Goal: Task Accomplishment & Management: Complete application form

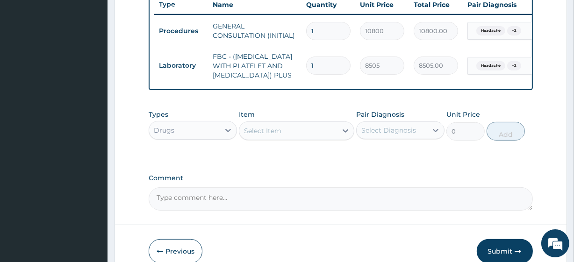
scroll to position [358, 0]
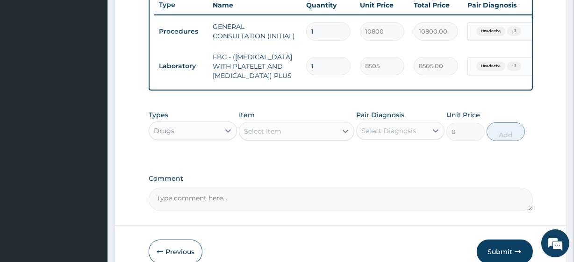
click at [273, 136] on div "Select Item" at bounding box center [262, 131] width 37 height 9
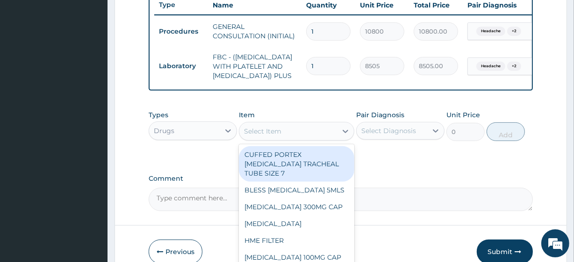
paste input "PARACETAMOL 500MG TAB x 1000 VITAMIN C 100MG TAB *1000"
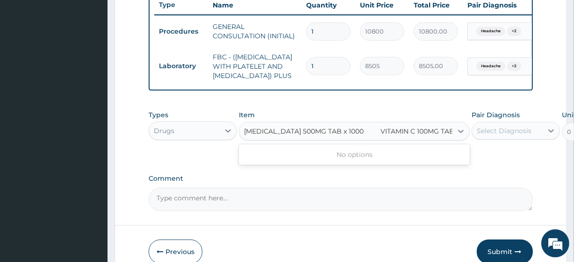
scroll to position [0, 11]
type input "PARACETAMOL 500MG TAB x 1000 VITAMIN C 100MG TAB *1000"
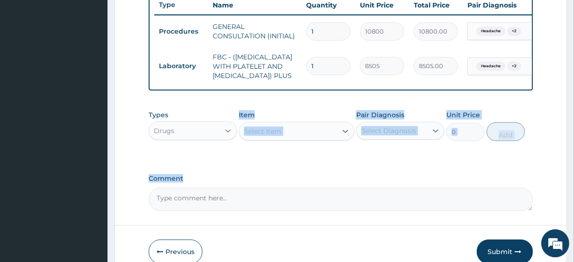
drag, startPoint x: 278, startPoint y: 189, endPoint x: 228, endPoint y: 140, distance: 69.4
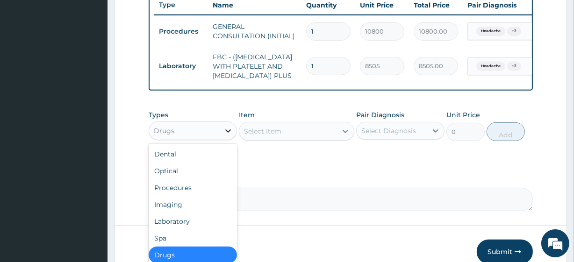
click at [228, 139] on div at bounding box center [228, 131] width 17 height 17
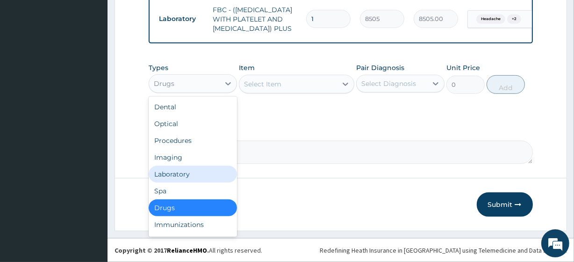
click at [182, 178] on div "Laboratory" at bounding box center [193, 174] width 88 height 17
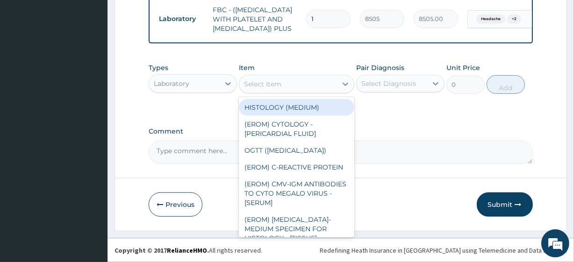
click at [284, 77] on div "Select Item" at bounding box center [287, 84] width 97 height 15
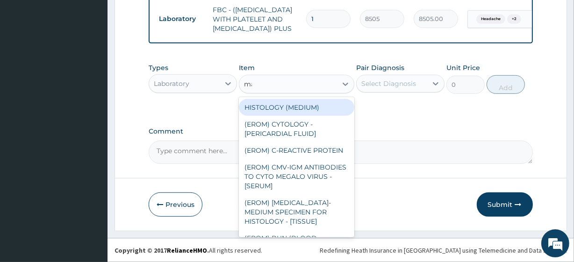
type input "mala"
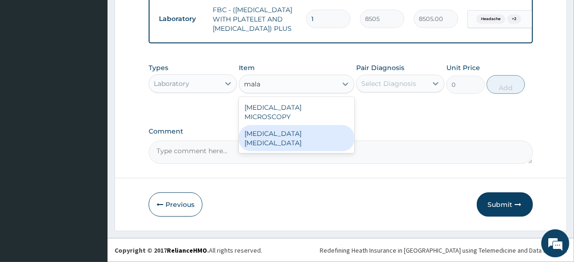
click at [295, 125] on div "MALARIA PARASITE" at bounding box center [296, 138] width 115 height 26
type input "4050"
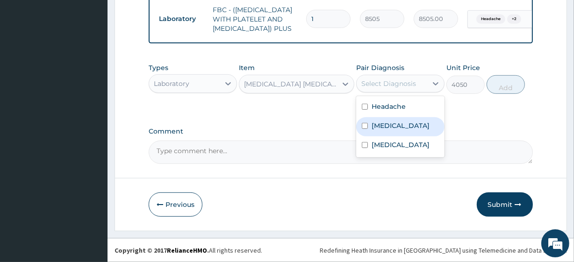
drag, startPoint x: 372, startPoint y: 81, endPoint x: 385, endPoint y: 126, distance: 46.9
click at [385, 93] on div "option Sepsis, selected. option Malaria focused, 2 of 3. 3 results available. U…" at bounding box center [400, 84] width 88 height 18
click at [397, 123] on div "[MEDICAL_DATA]" at bounding box center [400, 126] width 88 height 19
checkbox input "true"
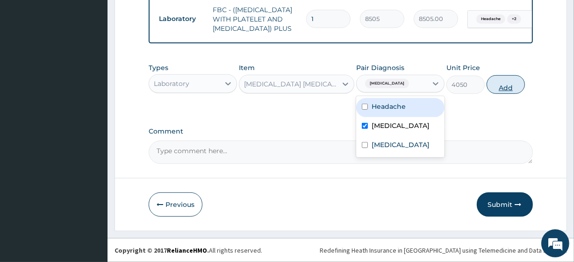
click at [493, 92] on button "Add" at bounding box center [506, 84] width 38 height 19
type input "0"
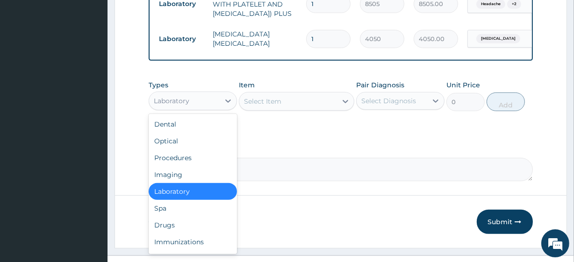
click at [193, 108] on div "Laboratory" at bounding box center [184, 101] width 71 height 15
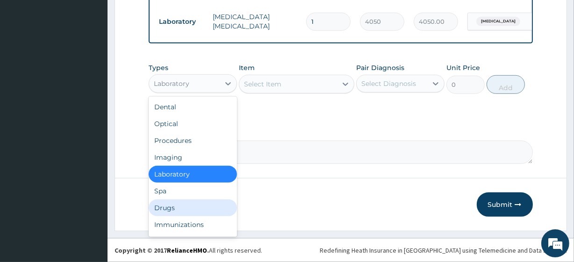
click at [175, 200] on div "Drugs" at bounding box center [193, 208] width 88 height 17
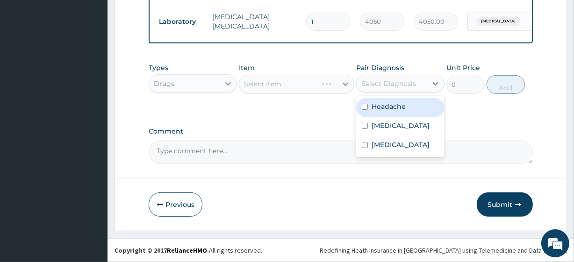
click at [390, 89] on div "Select Diagnosis" at bounding box center [392, 83] width 71 height 15
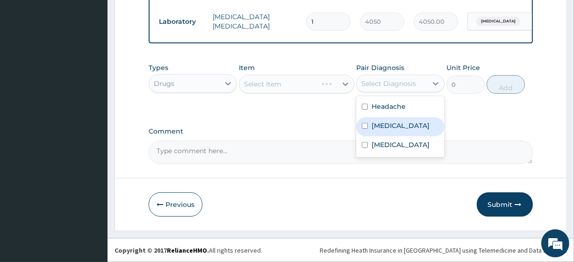
click at [387, 124] on label "[MEDICAL_DATA]" at bounding box center [401, 125] width 58 height 9
checkbox input "true"
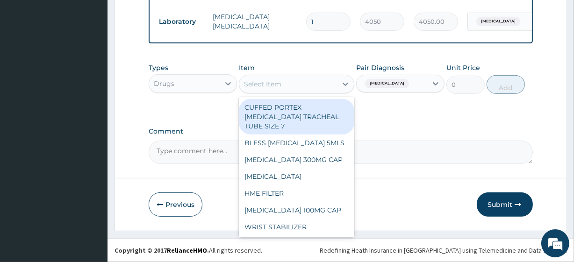
click at [271, 80] on div "Select Item" at bounding box center [262, 83] width 37 height 9
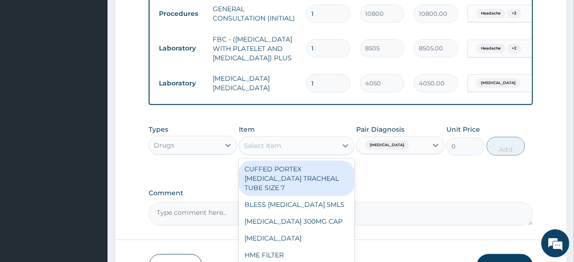
scroll to position [375, 0]
paste input "PARACETAMOL 500MG TAB x 1000 VITAMIN C 100MG TAB *1000"
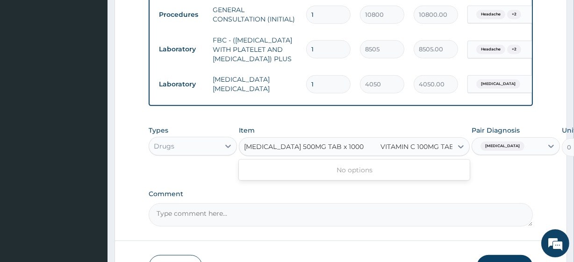
scroll to position [0, 11]
type input "[MEDICAL_DATA] 500MG TAB x 1000"
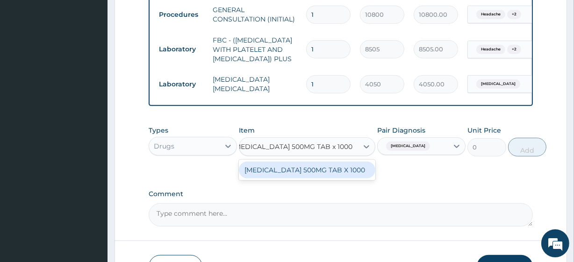
click at [300, 179] on div "[MEDICAL_DATA] 500MG TAB X 1000" at bounding box center [307, 170] width 137 height 17
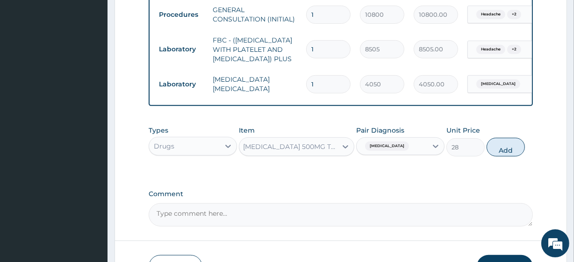
scroll to position [0, 1]
click at [505, 157] on button "Add" at bounding box center [506, 147] width 38 height 19
type input "0"
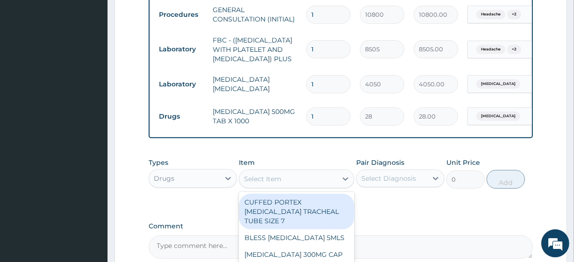
click at [283, 187] on div "Select Item" at bounding box center [287, 179] width 97 height 15
paste input "VITAMIN C 100MG TAB *1000"
type input "VITAMIN C 100MG TAB *1000"
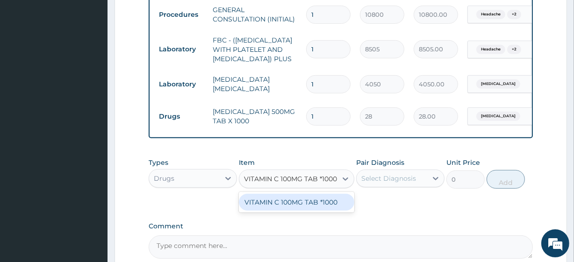
scroll to position [0, 3]
click at [299, 211] on div "VITAMIN C 100MG TAB *1000" at bounding box center [296, 202] width 115 height 17
type input "7.275000095367432"
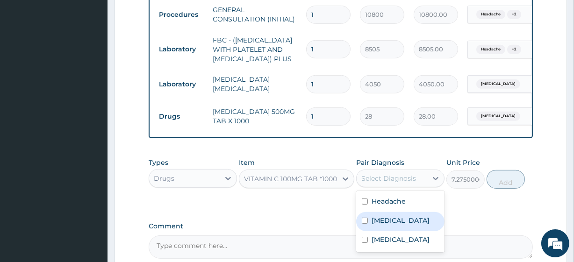
drag, startPoint x: 389, startPoint y: 187, endPoint x: 425, endPoint y: 107, distance: 88.3
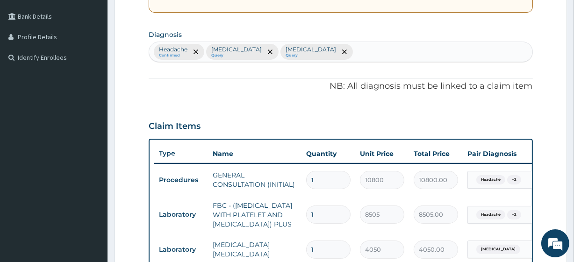
scroll to position [202, 0]
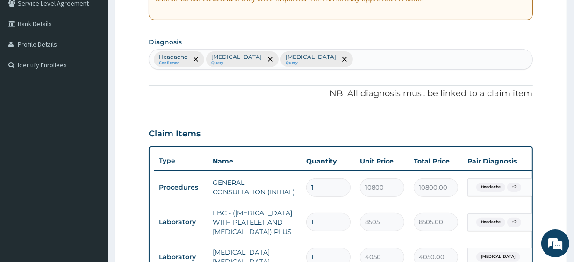
click at [316, 62] on div "Headache Confirmed Malaria Query Sepsis Query" at bounding box center [340, 60] width 383 height 20
type input "vit def"
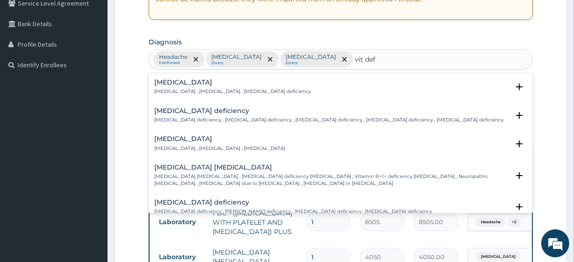
click at [198, 146] on p "Vitamin deficiency , Hypovitaminosis , Avitaminosis" at bounding box center [219, 148] width 131 height 7
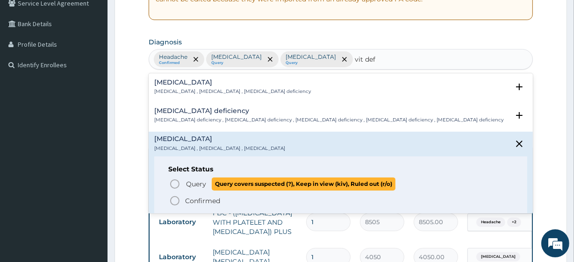
click at [218, 181] on span "Query covers suspected (?), Keep in view (kiv), Ruled out (r/o)" at bounding box center [304, 184] width 184 height 13
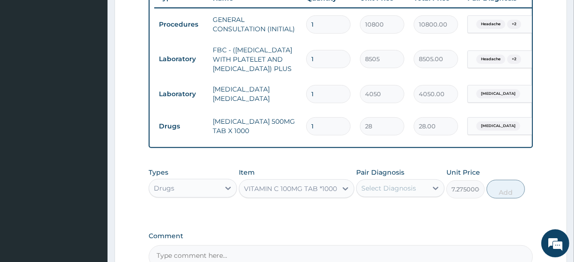
scroll to position [365, 0]
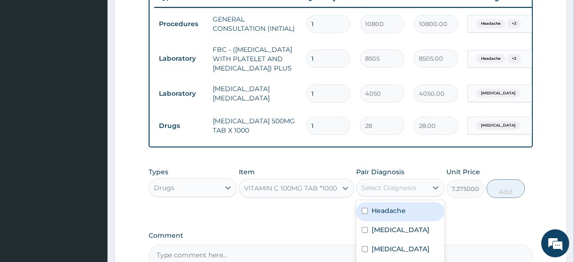
click at [404, 195] on div "Select Diagnosis" at bounding box center [392, 188] width 71 height 15
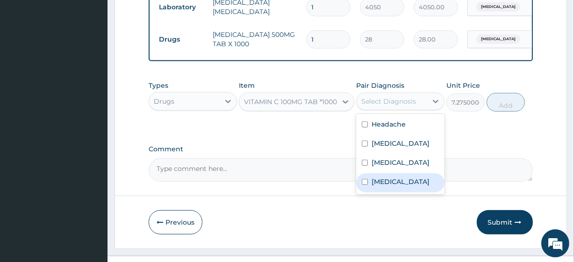
click at [421, 190] on div "Vitamin deficiency" at bounding box center [400, 182] width 88 height 19
checkbox input "true"
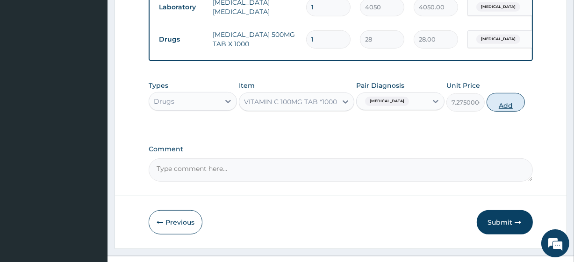
click at [512, 112] on button "Add" at bounding box center [506, 102] width 38 height 19
type input "0"
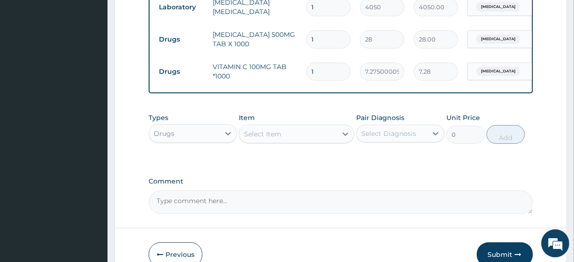
scroll to position [0, 0]
click at [331, 49] on input "1" at bounding box center [328, 39] width 44 height 18
type input "18"
type input "504.00"
type input "18"
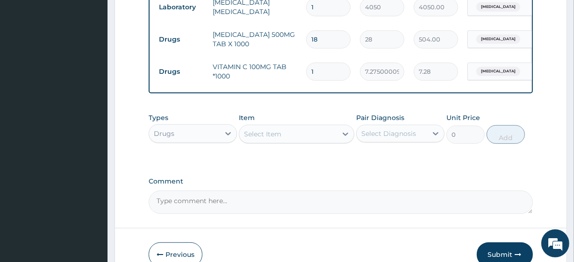
click at [325, 75] on input "1" at bounding box center [328, 72] width 44 height 18
type input "2"
type input "14.55"
type input "3"
type input "21.83"
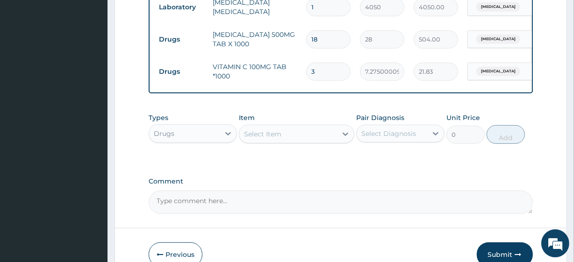
type input "30"
type input "218.25"
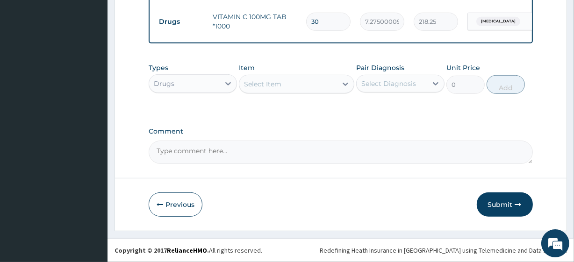
scroll to position [517, 0]
type input "30"
click at [500, 199] on button "Submit" at bounding box center [505, 205] width 56 height 24
click at [397, 211] on div "Previous Submit" at bounding box center [341, 205] width 384 height 24
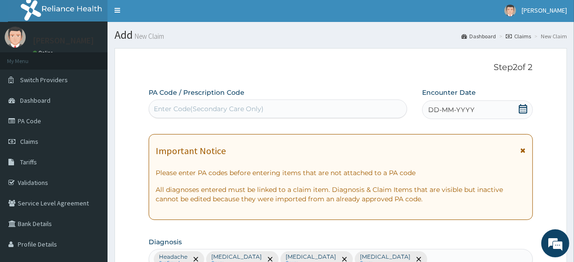
scroll to position [0, 0]
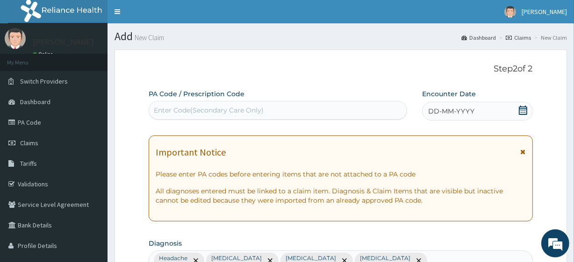
click at [524, 111] on icon at bounding box center [523, 110] width 9 height 9
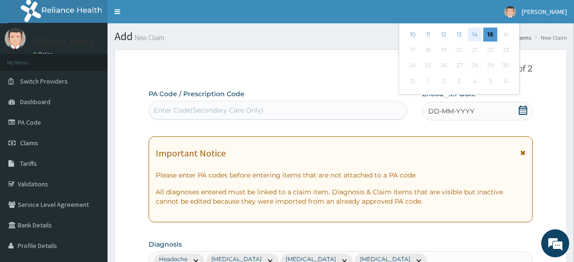
click at [474, 33] on div "14" at bounding box center [475, 35] width 14 height 14
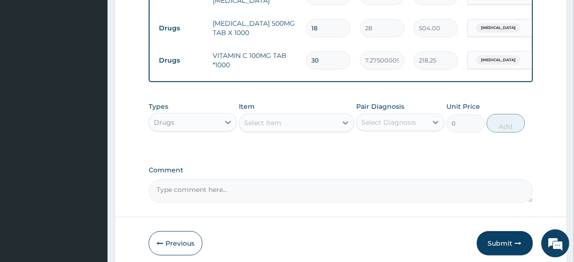
scroll to position [517, 0]
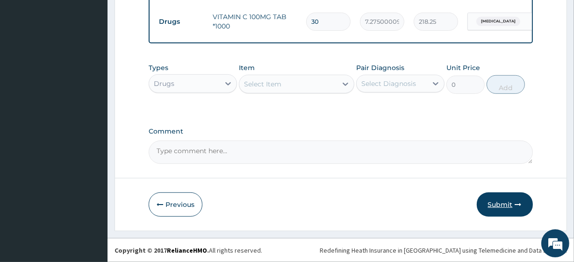
click at [493, 203] on button "Submit" at bounding box center [505, 205] width 56 height 24
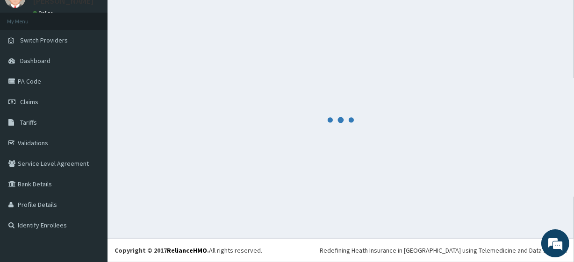
scroll to position [41, 0]
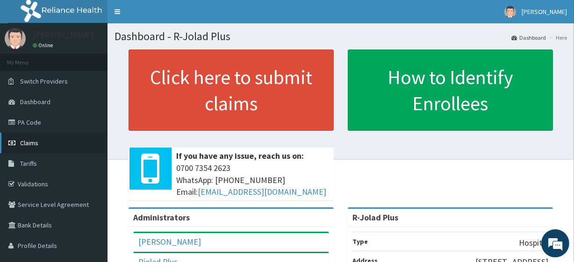
click at [68, 137] on link "Claims" at bounding box center [54, 143] width 108 height 21
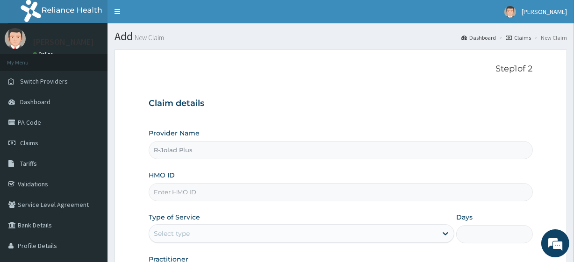
click at [214, 185] on input "HMO ID" at bounding box center [341, 192] width 384 height 18
paste input "GEL/10099/A"
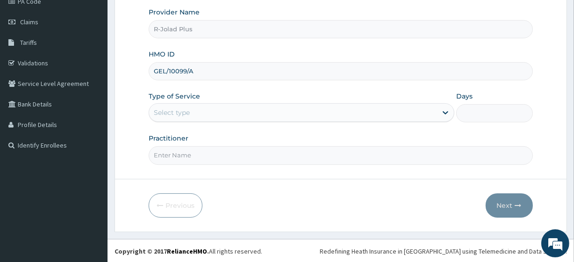
type input "GEL/10099/A"
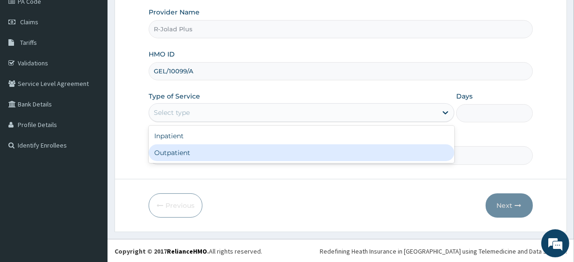
drag, startPoint x: 186, startPoint y: 110, endPoint x: 190, endPoint y: 157, distance: 47.4
click at [190, 122] on div "option Outpatient focused, 2 of 2. 2 results available. Use Up and Down to choo…" at bounding box center [302, 112] width 306 height 19
click at [190, 157] on div "Outpatient" at bounding box center [302, 152] width 306 height 17
type input "1"
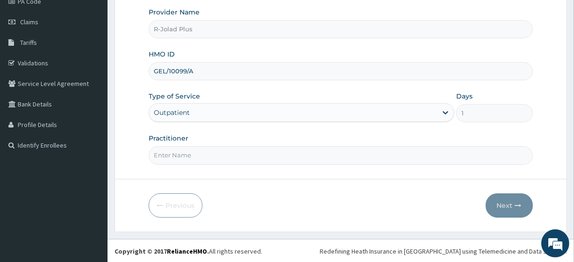
click at [190, 157] on input "Practitioner" at bounding box center [341, 155] width 384 height 18
type input "[PERSON_NAME]"
click at [502, 211] on button "Next" at bounding box center [509, 206] width 47 height 24
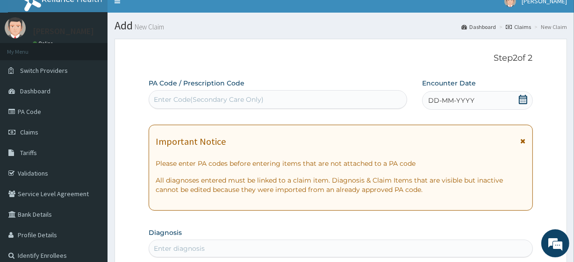
scroll to position [5, 0]
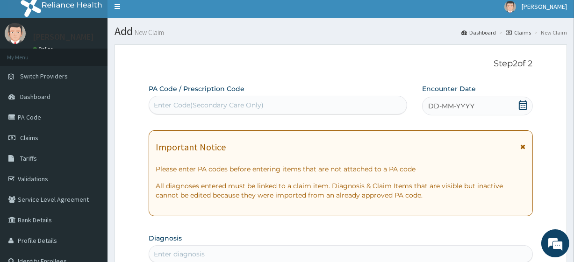
click at [219, 107] on div "Enter Code(Secondary Care Only)" at bounding box center [209, 105] width 110 height 9
paste input "PA/4C3BFC"
type input "PA/4C3BFC"
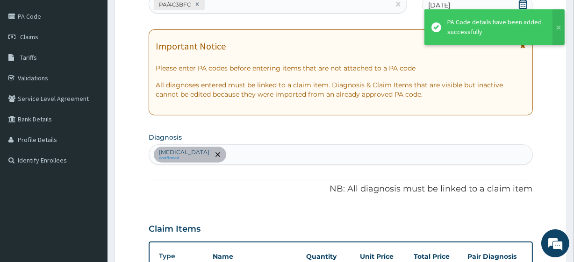
scroll to position [373, 0]
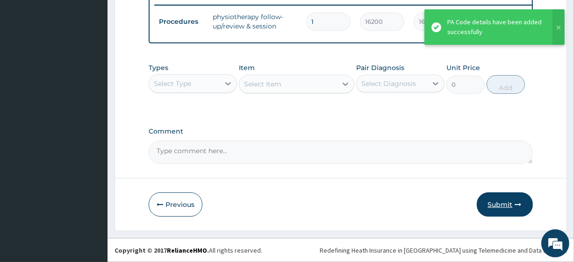
click at [511, 213] on button "Submit" at bounding box center [505, 205] width 56 height 24
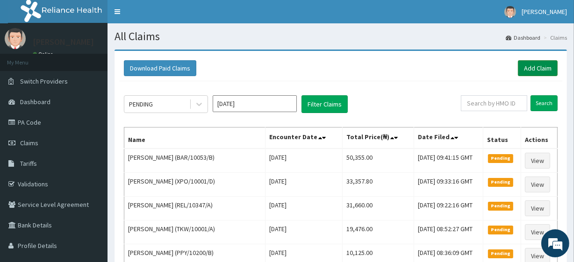
click at [535, 65] on link "Add Claim" at bounding box center [538, 68] width 40 height 16
click at [549, 69] on link "Add Claim" at bounding box center [538, 68] width 40 height 16
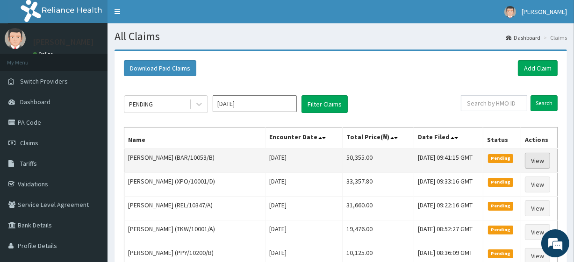
click at [535, 159] on link "View" at bounding box center [537, 161] width 25 height 16
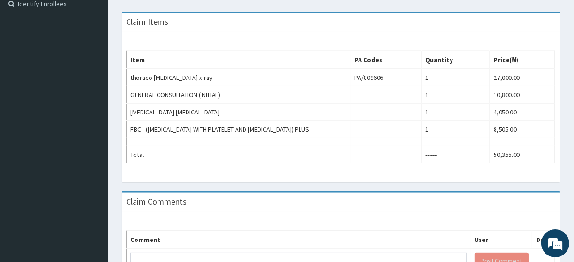
scroll to position [264, 0]
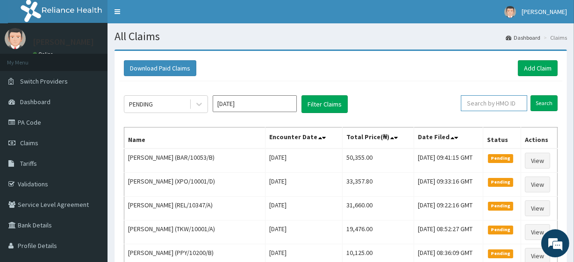
click at [486, 102] on input "text" at bounding box center [494, 103] width 66 height 16
paste input "BAR/10053/D"
type input "BAR/10053/D"
click at [532, 106] on input "Search" at bounding box center [544, 103] width 27 height 16
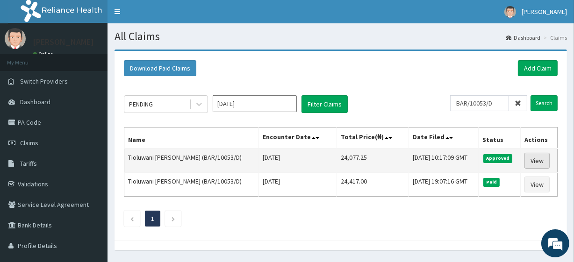
click at [533, 168] on link "View" at bounding box center [537, 161] width 25 height 16
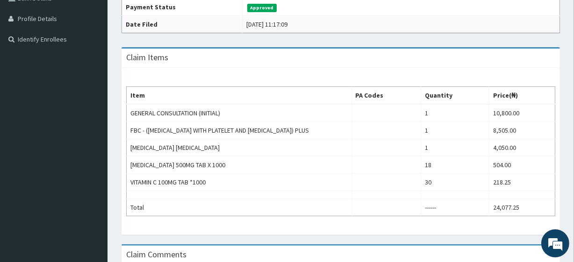
scroll to position [225, 0]
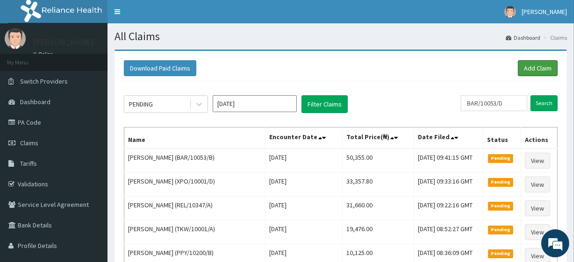
click at [542, 62] on link "Add Claim" at bounding box center [538, 68] width 40 height 16
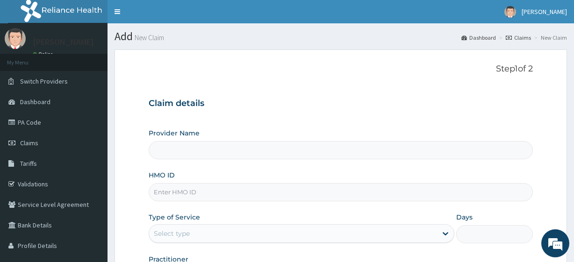
type input "R-Jolad Plus"
click at [233, 195] on input "HMO ID" at bounding box center [341, 192] width 384 height 18
paste input "RBN/10004/A"
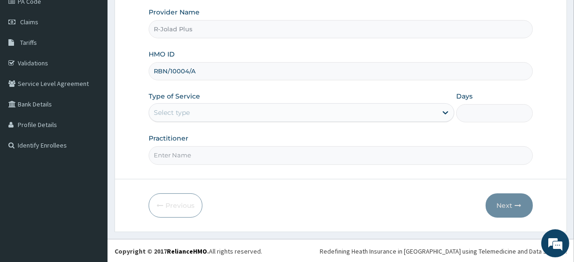
type input "RBN/10004/A"
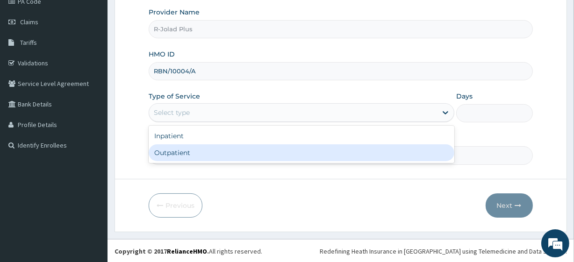
drag, startPoint x: 188, startPoint y: 114, endPoint x: 193, endPoint y: 152, distance: 38.6
click at [193, 122] on div "option Outpatient focused, 2 of 2. 2 results available. Use Up and Down to choo…" at bounding box center [302, 112] width 306 height 19
click at [193, 152] on div "Outpatient" at bounding box center [302, 152] width 306 height 17
type input "1"
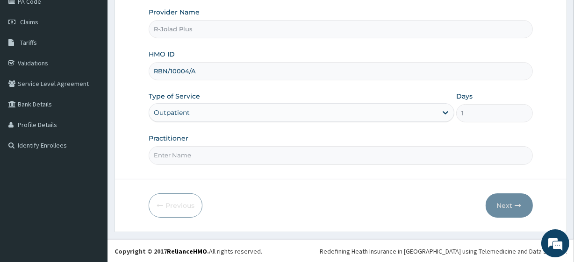
click at [193, 152] on input "Practitioner" at bounding box center [341, 155] width 384 height 18
drag, startPoint x: 193, startPoint y: 152, endPoint x: 209, endPoint y: 121, distance: 35.1
click at [209, 121] on div "Provider Name R-Jolad Plus HMO ID RBN/10004/A Type of Service Outpatient Days 1…" at bounding box center [341, 85] width 384 height 157
type input "Dr Daniel"
click at [515, 201] on button "Next" at bounding box center [509, 206] width 47 height 24
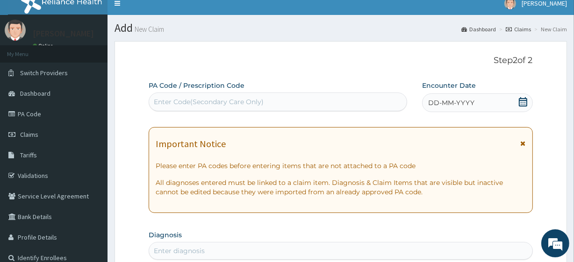
scroll to position [0, 0]
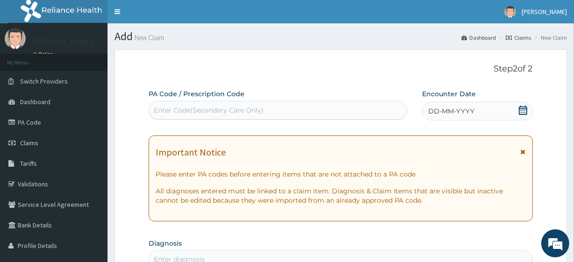
click at [172, 105] on div "Enter Code(Secondary Care Only)" at bounding box center [277, 110] width 257 height 15
paste input "PA/003948 PA/E7E6F2"
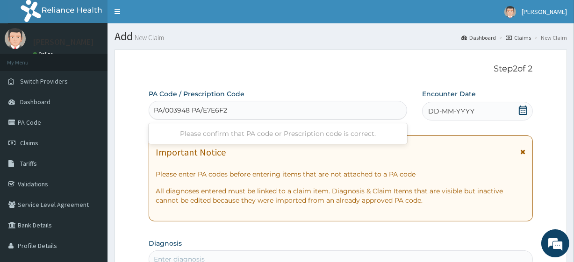
type input "PA/003948"
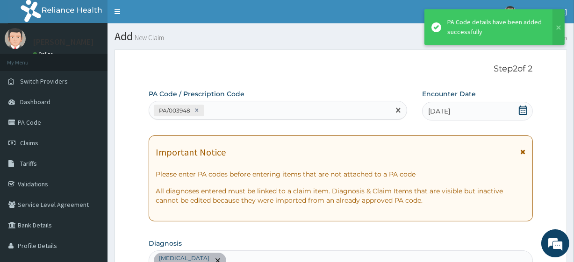
click at [231, 101] on div "PA/003948" at bounding box center [278, 110] width 258 height 19
paste input "PA/E7E6F2"
type input "PA/E7E6F2"
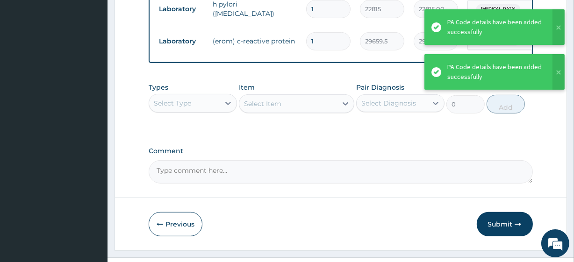
scroll to position [382, 0]
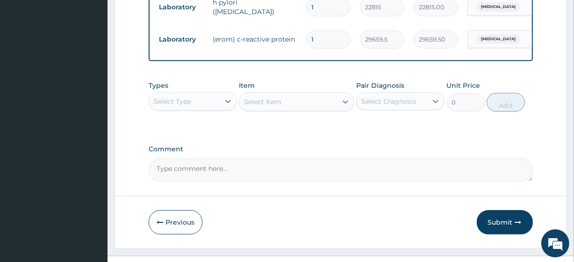
click at [178, 109] on div "Select Type" at bounding box center [184, 101] width 71 height 15
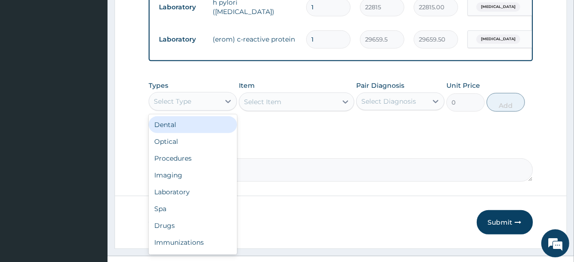
scroll to position [406, 0]
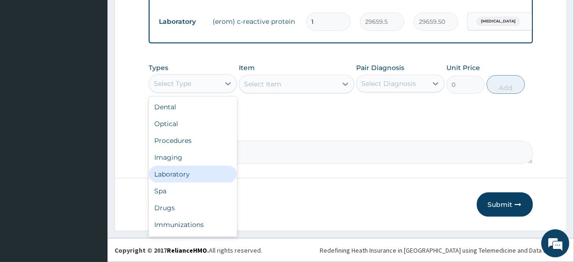
click at [180, 175] on div "Laboratory" at bounding box center [193, 174] width 88 height 17
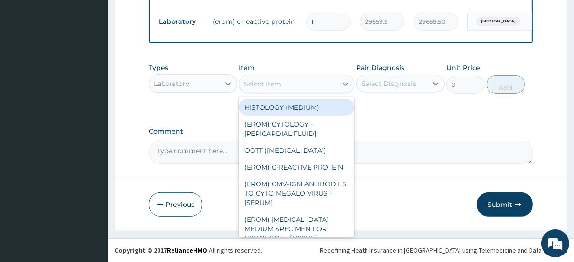
click at [320, 82] on div "Select Item" at bounding box center [287, 84] width 97 height 15
paste input "FBC - (FULL BLOOD COUNT with platelet and red cell indices) plus H Pylori (Sero…"
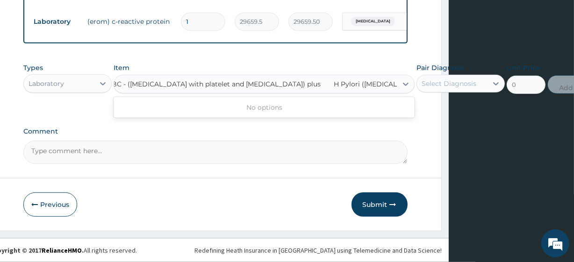
type input "FBC - (FULL BLOOD COUNT with platelet and red cell indices) plus"
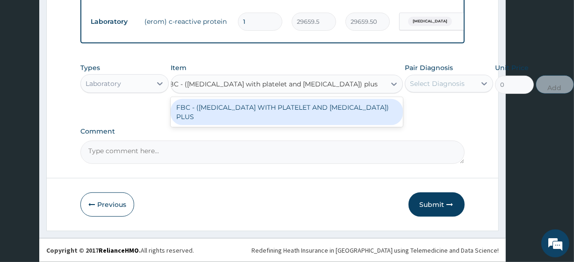
scroll to position [0, 68]
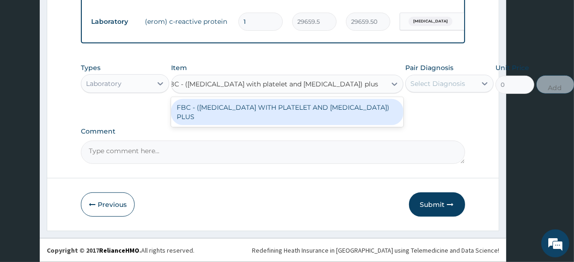
click at [336, 110] on div "FBC - (FULL BLOOD COUNT WITH PLATELET AND RED CELL INDICES) PLUS" at bounding box center [287, 112] width 232 height 26
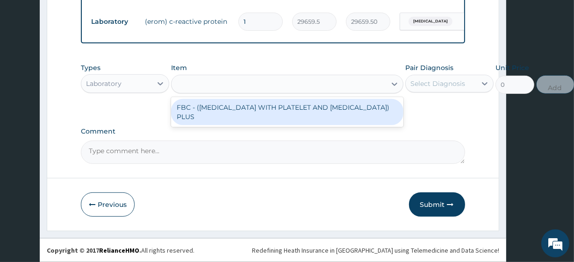
type input "8505"
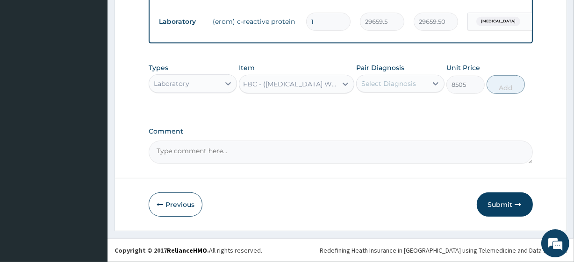
scroll to position [0, 0]
click at [416, 88] on div "Select Diagnosis" at bounding box center [392, 83] width 71 height 15
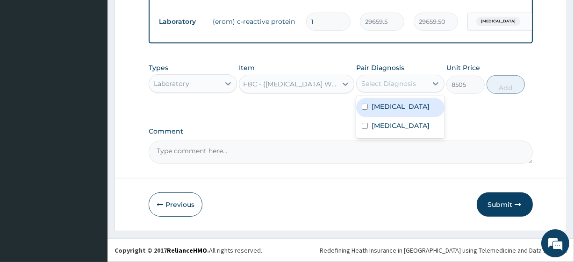
click at [418, 91] on div "Select Diagnosis" at bounding box center [392, 83] width 71 height 15
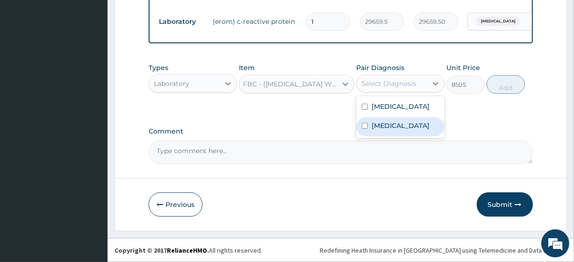
drag, startPoint x: 416, startPoint y: 86, endPoint x: 420, endPoint y: 121, distance: 35.3
click at [420, 93] on div "option Sepsis focused, 2 of 2. 2 results available. Use Up and Down to choose o…" at bounding box center [400, 84] width 88 height 18
drag, startPoint x: 420, startPoint y: 121, endPoint x: 415, endPoint y: 108, distance: 14.1
click at [415, 108] on div "Ulcer Sepsis" at bounding box center [400, 117] width 88 height 42
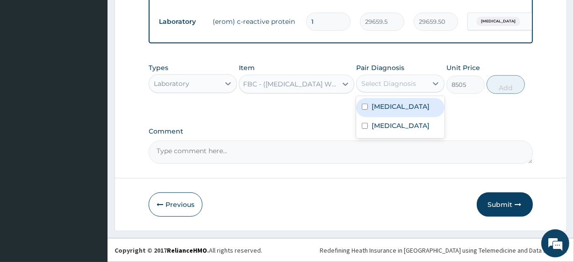
click at [415, 108] on div "Ulcer" at bounding box center [400, 107] width 88 height 19
checkbox input "true"
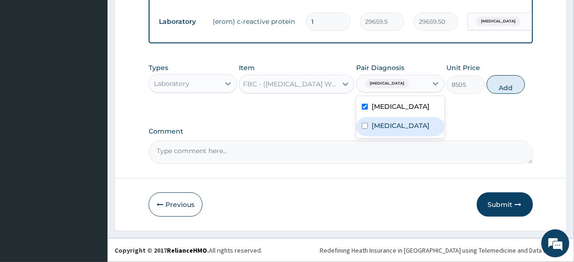
click at [419, 122] on div "Sepsis" at bounding box center [400, 126] width 88 height 19
checkbox input "true"
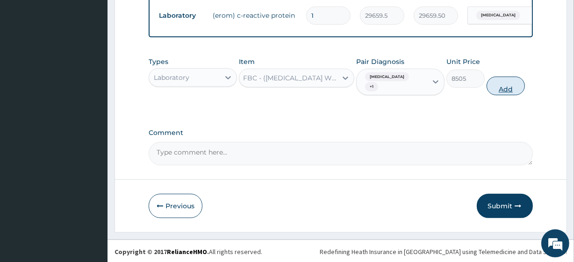
click at [512, 85] on button "Add" at bounding box center [506, 86] width 38 height 19
type input "0"
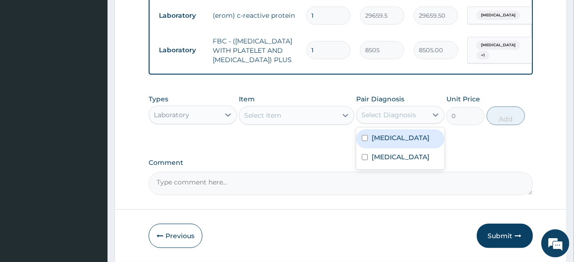
click at [402, 120] on div "Select Diagnosis" at bounding box center [388, 114] width 55 height 9
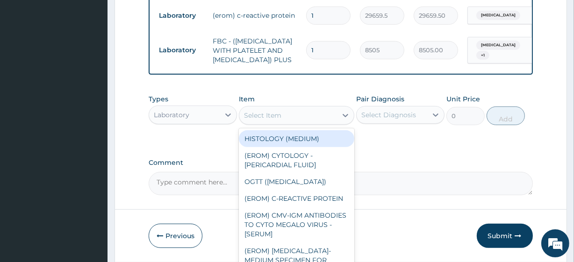
click at [310, 122] on div "Select Item" at bounding box center [296, 115] width 115 height 19
paste input "H Pylori (Serology)"
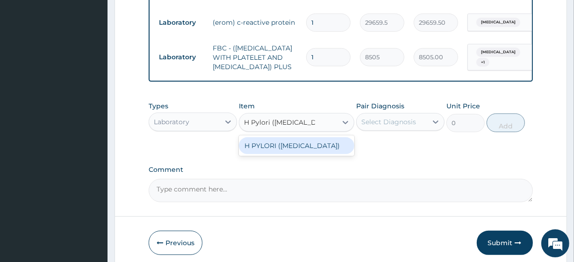
scroll to position [404, 0]
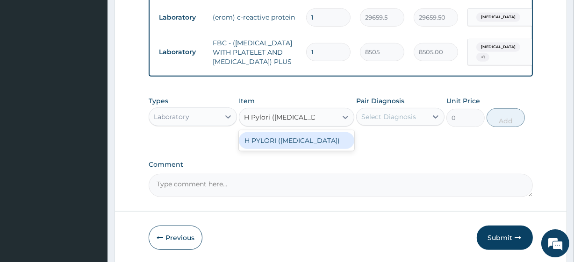
type input "H Pylori (Serology)"
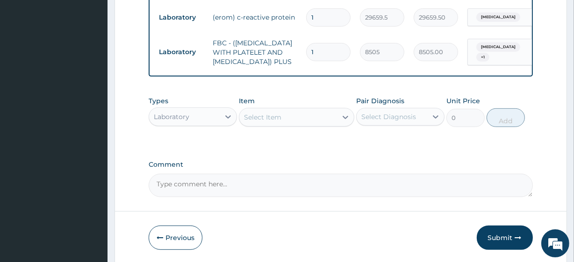
click at [267, 122] on div "Select Item" at bounding box center [262, 117] width 37 height 9
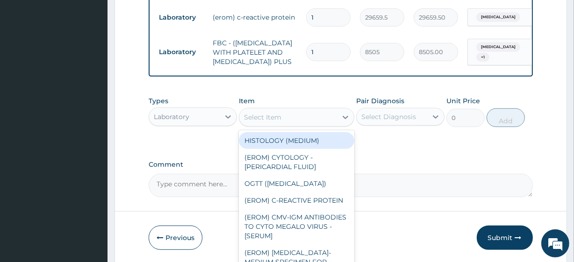
paste input "H Pylori (Serology)"
type input "H Pylori (Serology)"
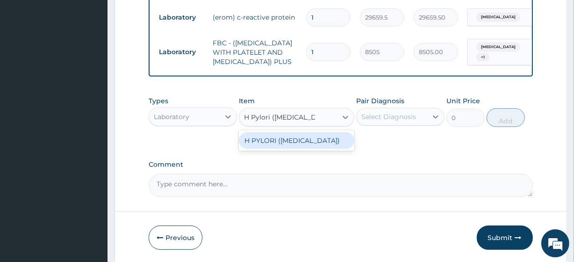
click at [286, 149] on div "H PYLORI ([MEDICAL_DATA])" at bounding box center [296, 140] width 115 height 17
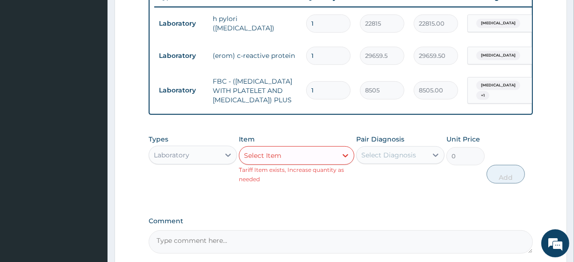
scroll to position [366, 0]
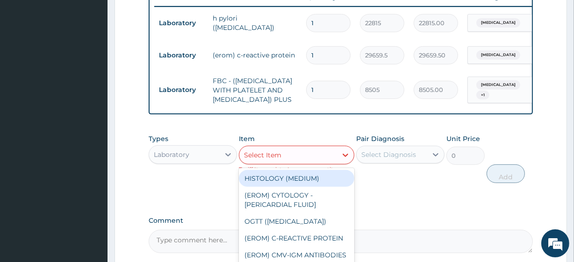
click at [260, 160] on div "Select Item" at bounding box center [262, 155] width 37 height 9
paste input "Malaria Microscopy"
type input "Malaria Microscopy"
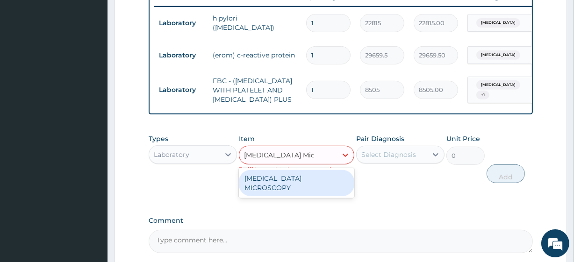
click at [272, 187] on div "[MEDICAL_DATA] MICROSCOPY" at bounding box center [296, 183] width 115 height 26
type input "4050"
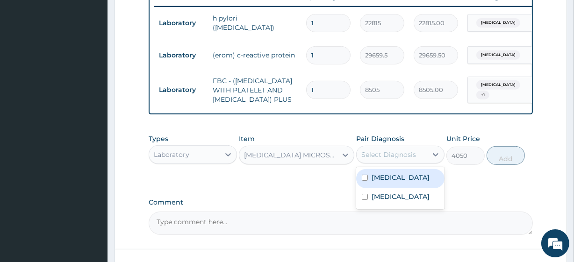
click at [367, 159] on div "Select Diagnosis" at bounding box center [388, 154] width 55 height 9
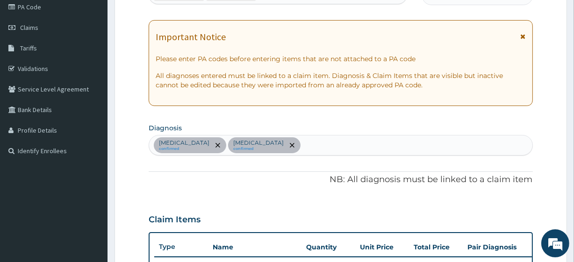
scroll to position [117, 0]
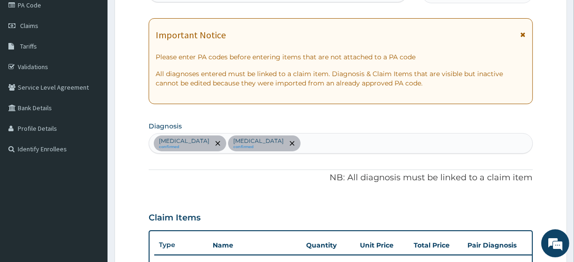
click at [266, 142] on div "Ulcer confirmed Sepsis confirmed" at bounding box center [340, 144] width 383 height 20
type input "mala"
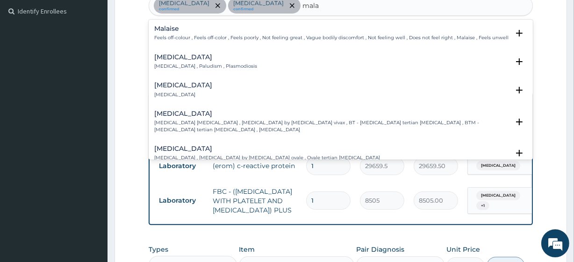
scroll to position [262, 0]
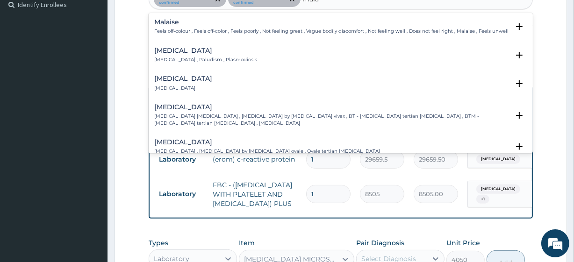
click at [192, 57] on p "[MEDICAL_DATA] , Paludism , Plasmodiosis" at bounding box center [205, 60] width 103 height 7
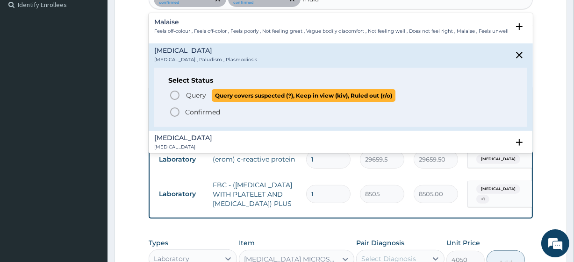
click at [200, 97] on span "Query" at bounding box center [196, 95] width 20 height 9
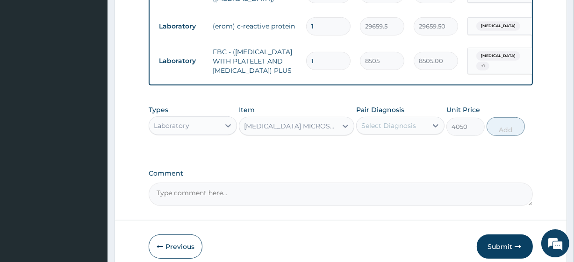
scroll to position [398, 0]
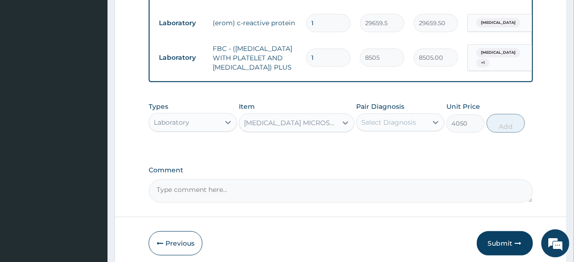
click at [377, 133] on div "Pair Diagnosis Select Diagnosis" at bounding box center [400, 117] width 88 height 31
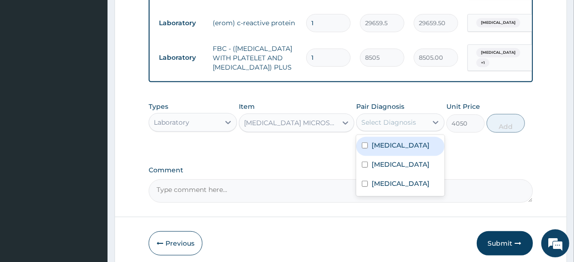
click at [377, 131] on div "Select Diagnosis" at bounding box center [400, 123] width 88 height 18
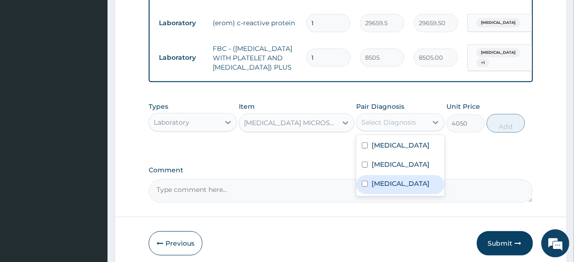
click at [390, 188] on label "[MEDICAL_DATA]" at bounding box center [401, 183] width 58 height 9
checkbox input "true"
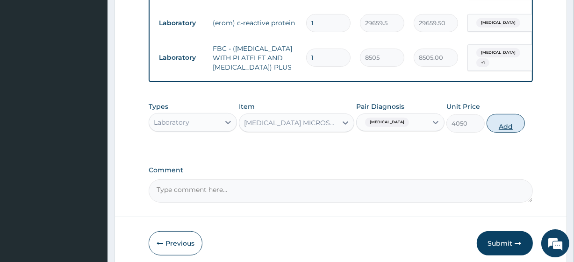
click at [508, 133] on button "Add" at bounding box center [506, 123] width 38 height 19
type input "0"
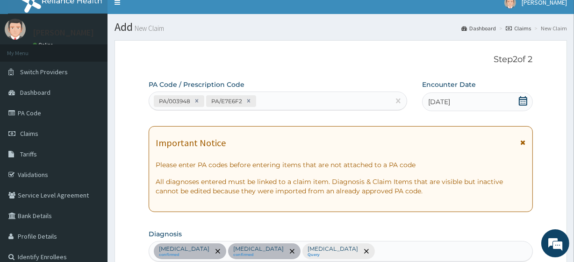
scroll to position [0, 0]
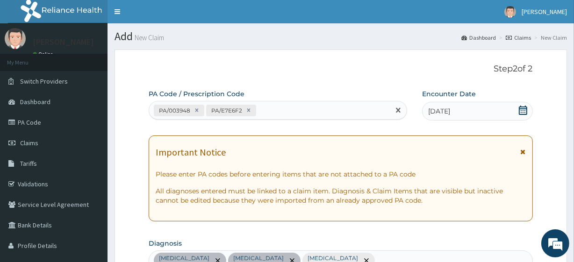
click at [267, 108] on div "PA/003948 PA/E7E6F2" at bounding box center [269, 110] width 240 height 15
paste input "PA/4A1E5B APPROVED PA/D31102"
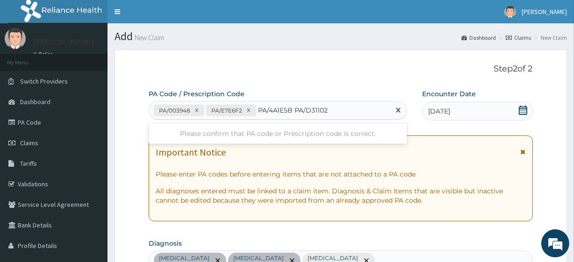
type input "PA/4A1E5B"
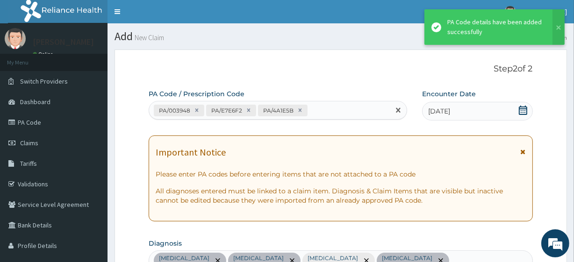
click at [316, 116] on div "PA/003948 PA/E7E6F2 PA/4A1E5B" at bounding box center [269, 110] width 240 height 15
paste input "PA/D31102"
type input "PA/D31102"
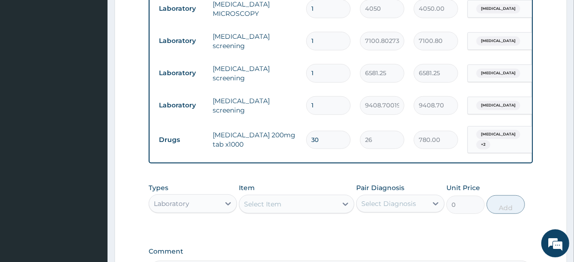
scroll to position [501, 0]
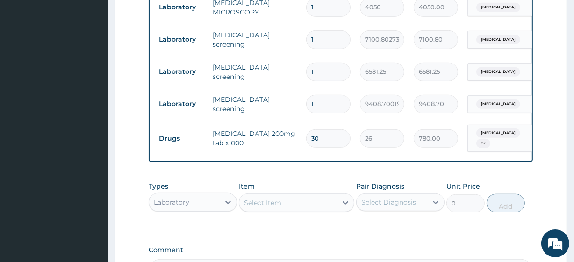
click at [192, 195] on div "Laboratory" at bounding box center [184, 202] width 71 height 15
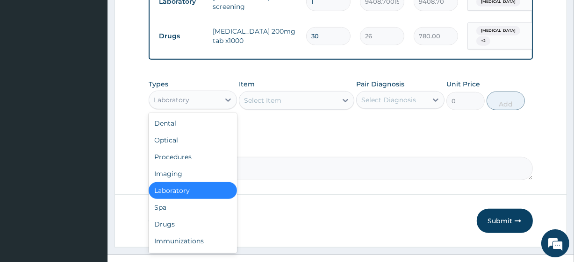
scroll to position [608, 0]
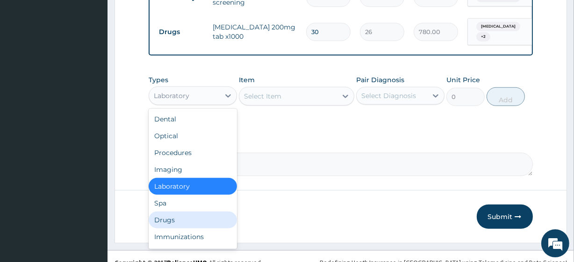
click at [193, 212] on div "Drugs" at bounding box center [193, 220] width 88 height 17
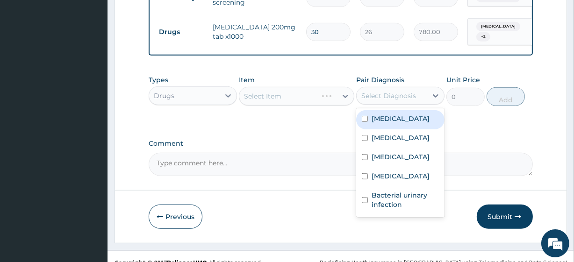
click at [379, 91] on div "Select Diagnosis" at bounding box center [388, 95] width 55 height 9
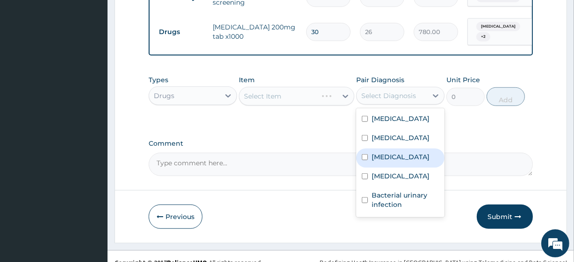
click at [401, 149] on div "[MEDICAL_DATA]" at bounding box center [400, 158] width 88 height 19
checkbox input "true"
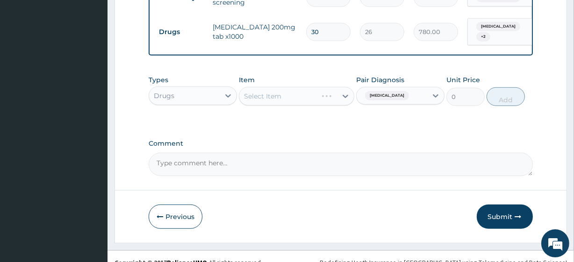
click at [295, 98] on div "Select Item" at bounding box center [296, 96] width 115 height 19
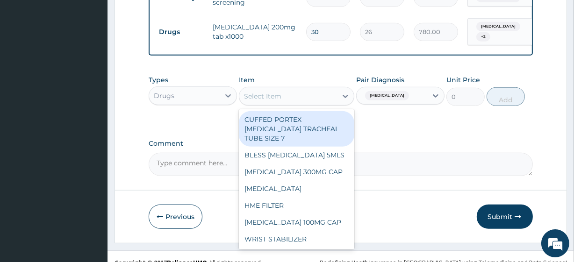
click at [295, 98] on div "Select Item" at bounding box center [287, 96] width 97 height 15
paste input "[MEDICAL_DATA] 80MG INJ (GREENLIFE)"
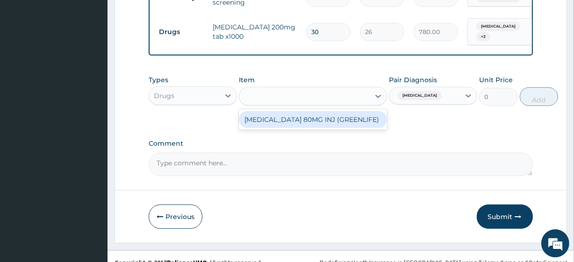
type input "[MEDICAL_DATA] 80MG INJ (GREENLIFE)"
click at [298, 120] on div "[MEDICAL_DATA] 80MG INJ (GREENLIFE)" at bounding box center [313, 119] width 148 height 17
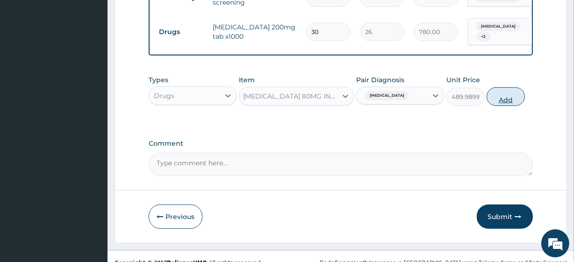
click at [500, 87] on button "Add" at bounding box center [506, 96] width 38 height 19
type input "0"
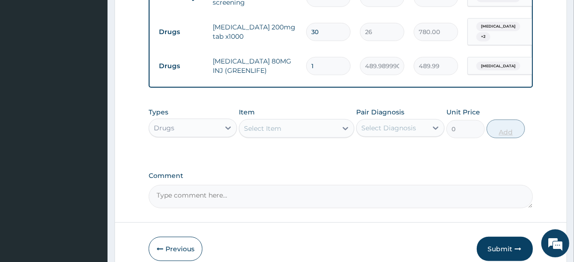
type input "2"
type input "979.98"
type input "3"
type input "1469.97"
type input "4"
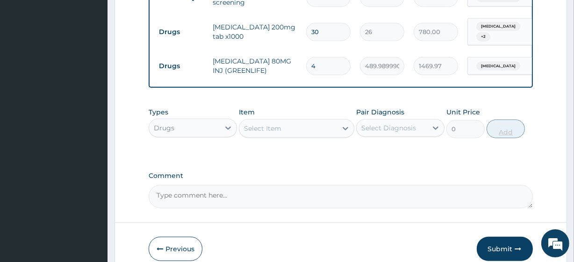
type input "1959.96"
type input "5"
type input "2449.95"
type input "6"
type input "2939.94"
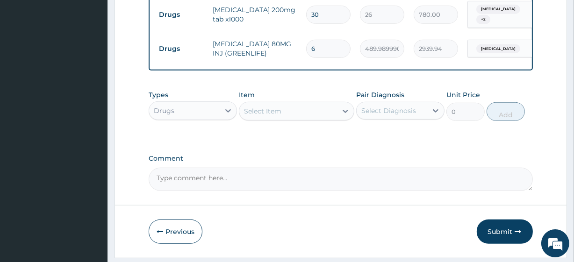
scroll to position [647, 0]
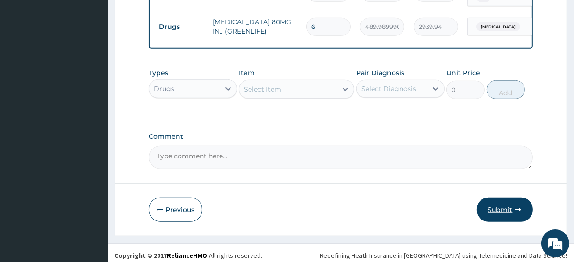
click at [517, 198] on button "Submit" at bounding box center [505, 210] width 56 height 24
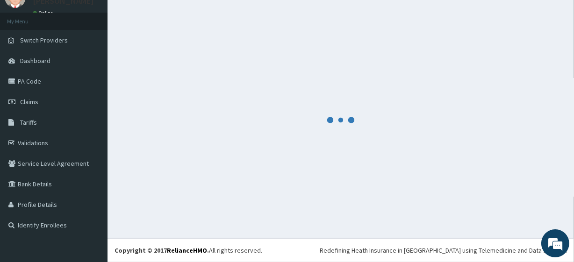
scroll to position [41, 0]
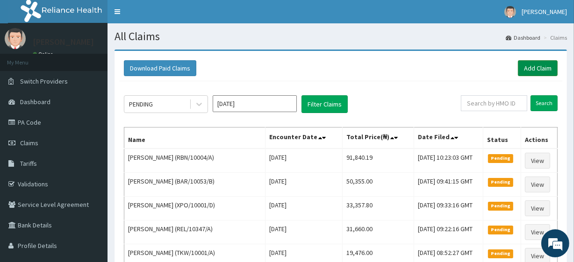
click at [536, 62] on link "Add Claim" at bounding box center [538, 68] width 40 height 16
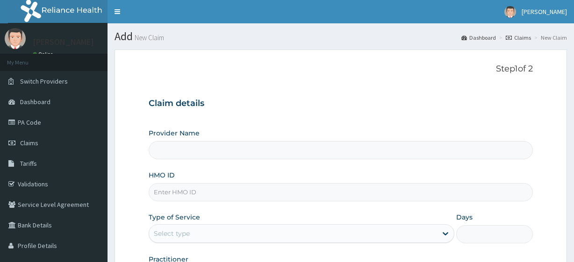
type input "R-Jolad Plus"
drag, startPoint x: 224, startPoint y: 182, endPoint x: 225, endPoint y: 187, distance: 4.8
click at [225, 187] on div "HMO ID" at bounding box center [341, 186] width 384 height 31
click at [225, 187] on input "HMO ID" at bounding box center [341, 192] width 384 height 18
paste input "ABK/10035/A"
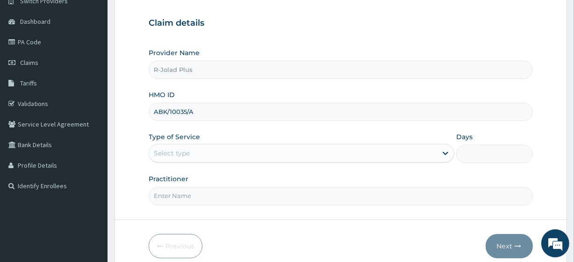
scroll to position [81, 0]
type input "ABK/10035/A"
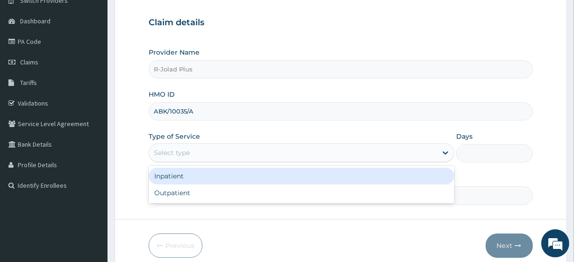
click at [182, 155] on div "Select type" at bounding box center [172, 152] width 36 height 9
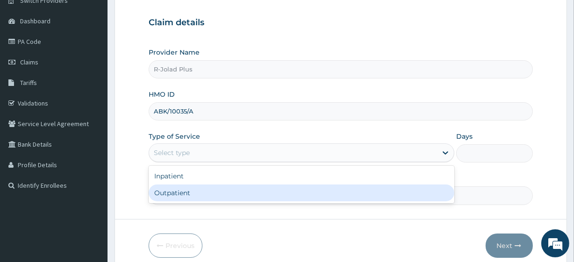
click at [186, 196] on div "Outpatient" at bounding box center [302, 193] width 306 height 17
type input "1"
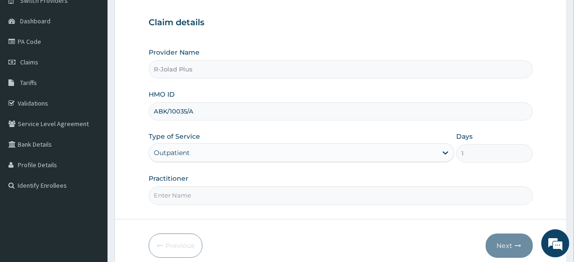
drag, startPoint x: 186, startPoint y: 196, endPoint x: 224, endPoint y: 159, distance: 53.2
click at [224, 159] on div "Provider Name R-Jolad Plus HMO ID ABK/10035/A Type of Service Outpatient Days 1…" at bounding box center [341, 126] width 384 height 157
type input "[PERSON_NAME]"
click at [496, 236] on button "Next" at bounding box center [509, 246] width 47 height 24
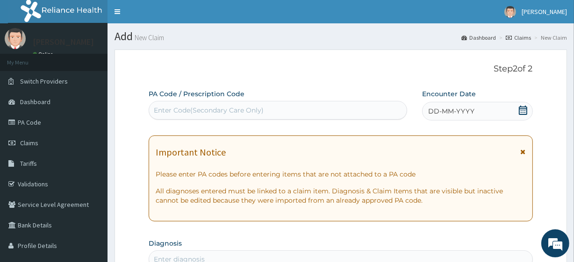
click at [191, 105] on div "Enter Code(Secondary Care Only)" at bounding box center [277, 110] width 257 height 15
paste input "PA/88C728"
type input "PA/88C728"
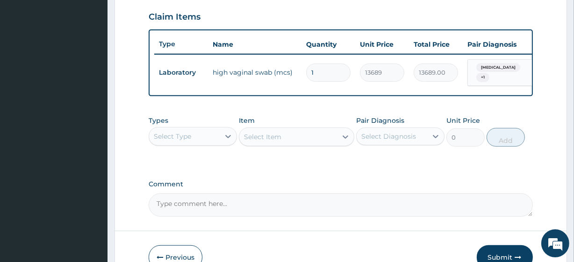
scroll to position [319, 0]
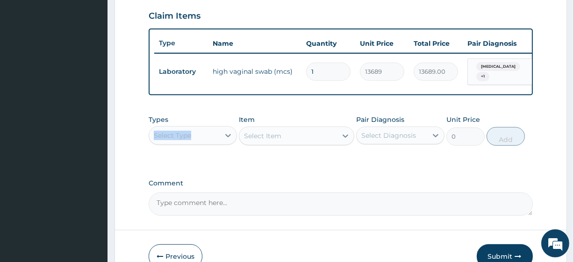
drag, startPoint x: 200, startPoint y: 125, endPoint x: 203, endPoint y: 142, distance: 17.6
click at [203, 142] on div "Types Select Type" at bounding box center [193, 130] width 88 height 31
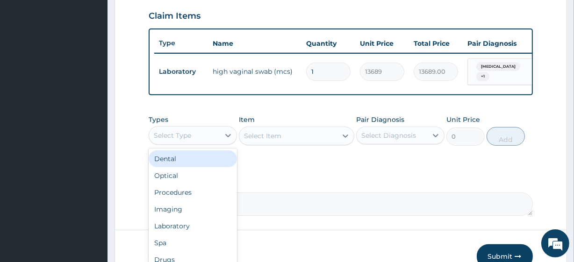
click at [203, 142] on div "Select Type" at bounding box center [184, 135] width 71 height 15
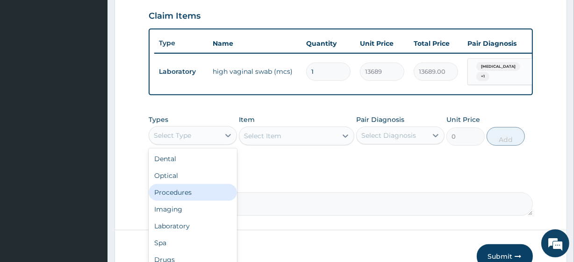
click at [200, 200] on div "Procedures" at bounding box center [193, 192] width 88 height 17
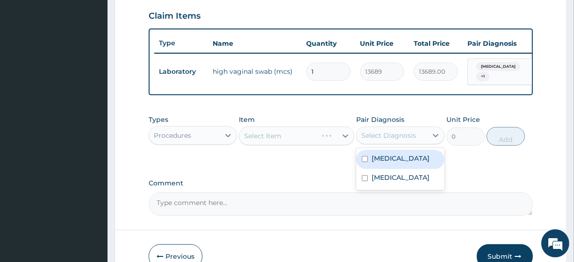
drag, startPoint x: 412, startPoint y: 140, endPoint x: 406, endPoint y: 169, distance: 29.4
click at [406, 144] on div "option Vaginitis focused, 1 of 2. 2 results available. Use Up and Down to choos…" at bounding box center [400, 136] width 88 height 18
click at [406, 169] on div "Vaginitis" at bounding box center [400, 159] width 88 height 19
checkbox input "true"
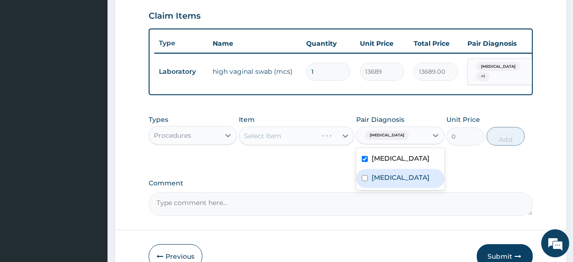
click at [405, 182] on label "Infective vaginitis" at bounding box center [401, 177] width 58 height 9
checkbox input "true"
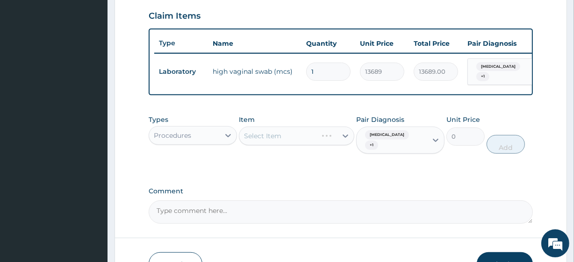
click at [298, 137] on div "Select Item" at bounding box center [296, 136] width 115 height 19
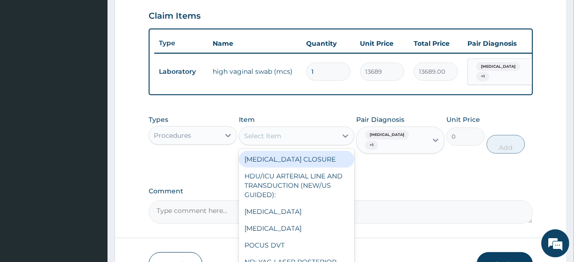
click at [298, 137] on div "Select Item" at bounding box center [287, 136] width 97 height 15
paste input "General Consultation (initial)"
type input "General Consultation (initial)"
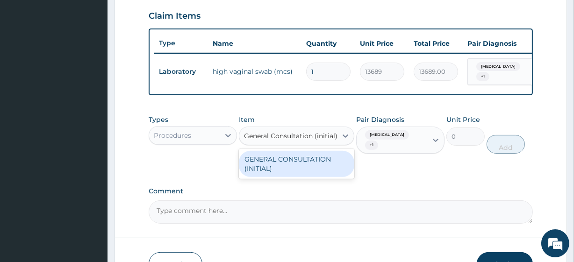
scroll to position [0, 3]
click at [301, 166] on div "GENERAL CONSULTATION (INITIAL)" at bounding box center [296, 164] width 115 height 26
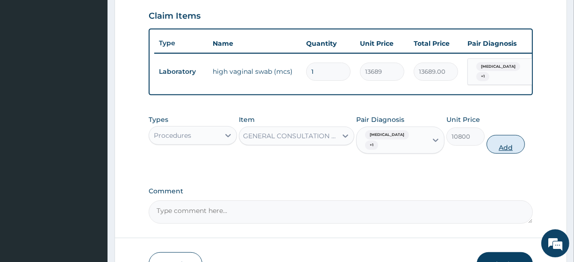
click at [503, 135] on button "Add" at bounding box center [506, 144] width 38 height 19
type input "0"
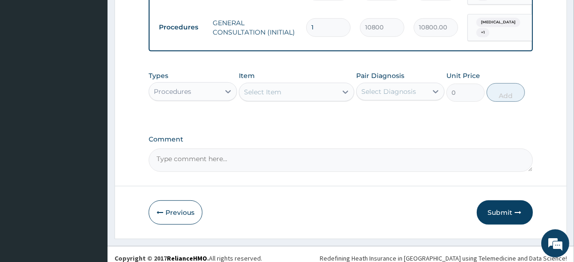
scroll to position [406, 0]
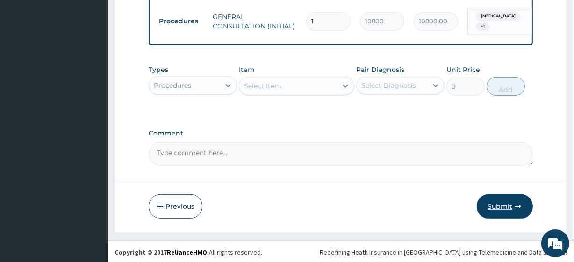
click at [497, 214] on button "Submit" at bounding box center [505, 207] width 56 height 24
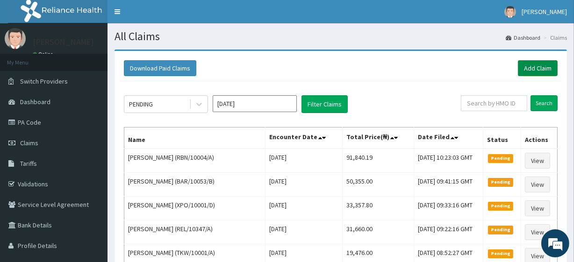
click at [546, 69] on link "Add Claim" at bounding box center [538, 68] width 40 height 16
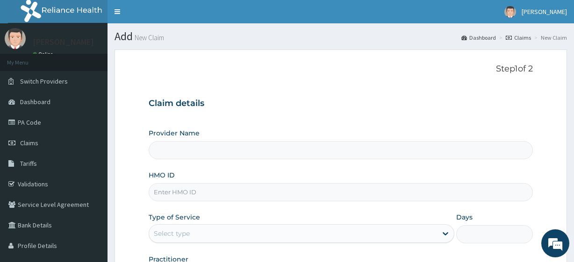
type input "R-Jolad Plus"
click at [195, 196] on input "HMO ID" at bounding box center [341, 192] width 384 height 18
paste input "ARM/10074/B"
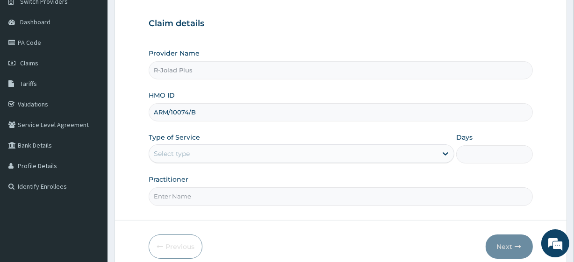
scroll to position [82, 0]
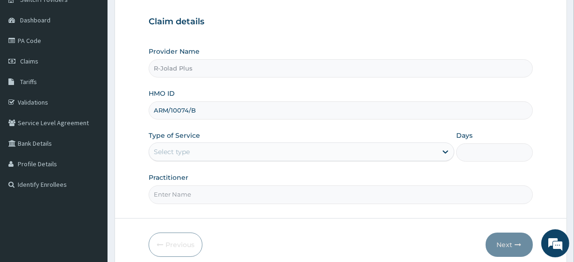
type input "ARM/10074/B"
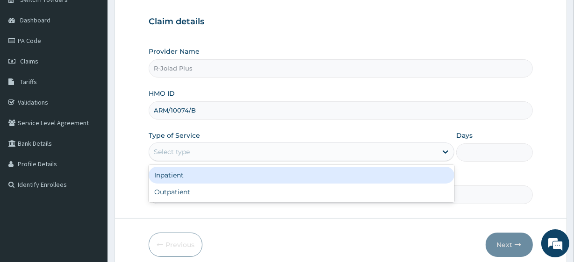
drag, startPoint x: 171, startPoint y: 144, endPoint x: 193, endPoint y: 186, distance: 47.1
click at [193, 161] on div "option Inpatient focused, 1 of 2. 2 results available. Use Up and Down to choos…" at bounding box center [302, 152] width 306 height 19
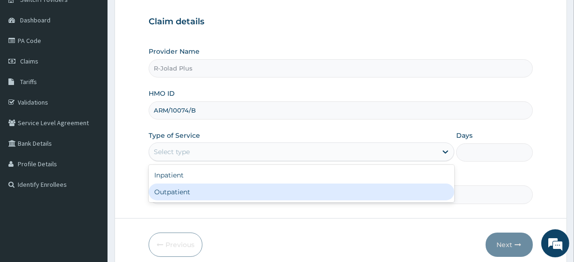
click at [193, 186] on div "Outpatient" at bounding box center [302, 192] width 306 height 17
type input "1"
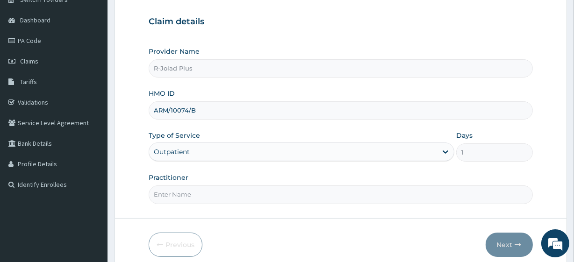
click at [193, 186] on input "Practitioner" at bounding box center [341, 195] width 384 height 18
type input "[PERSON_NAME]"
click at [531, 240] on button "Next" at bounding box center [509, 245] width 47 height 24
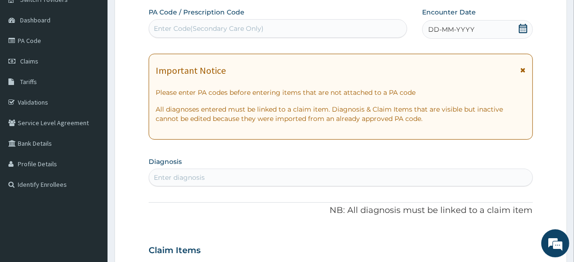
click at [203, 178] on div "Enter diagnosis" at bounding box center [179, 177] width 51 height 9
type input "fever"
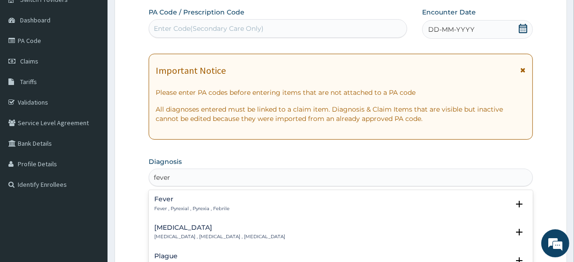
click at [188, 203] on div "Fever Fever , Pyrexial , Pyrexia , Febrile" at bounding box center [191, 204] width 75 height 16
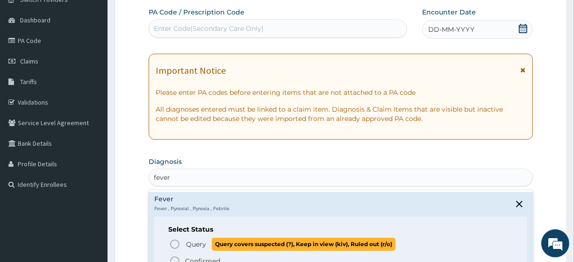
click at [195, 240] on span "Query" at bounding box center [196, 244] width 20 height 9
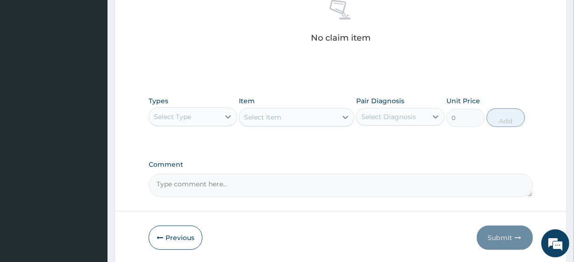
scroll to position [403, 0]
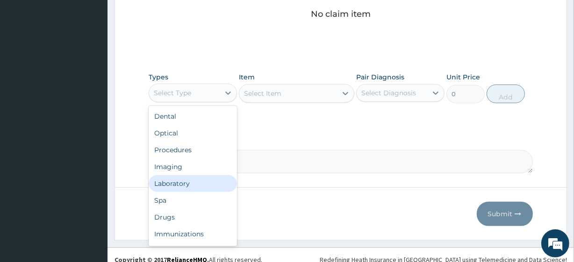
drag, startPoint x: 180, startPoint y: 90, endPoint x: 197, endPoint y: 181, distance: 92.3
click at [197, 102] on div "option Laboratory focused, 5 of 10. 10 results available. Use Up and Down to ch…" at bounding box center [193, 93] width 88 height 19
click at [197, 181] on div "Laboratory" at bounding box center [193, 183] width 88 height 17
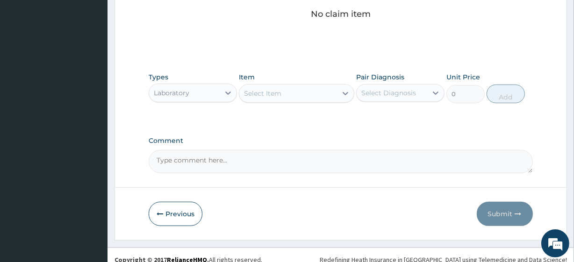
click at [278, 89] on div "Select Item" at bounding box center [262, 93] width 37 height 9
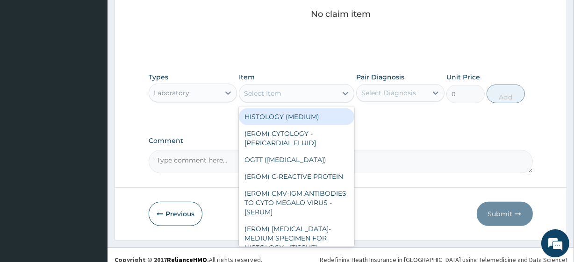
paste input "FBC - ([MEDICAL_DATA] with platelet and [MEDICAL_DATA]) plus [MEDICAL_DATA] [ME…"
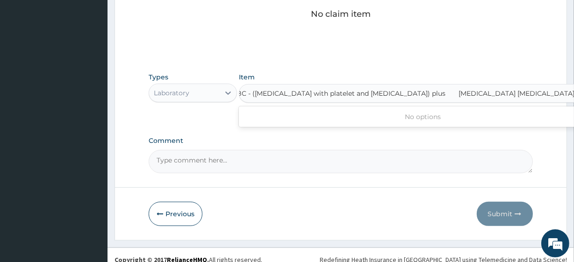
scroll to position [0, 15]
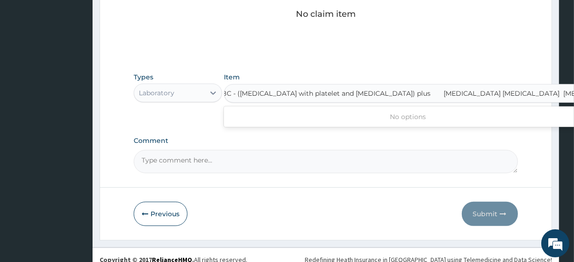
type input "FBC - ([MEDICAL_DATA] with platelet and [MEDICAL_DATA]) plus"
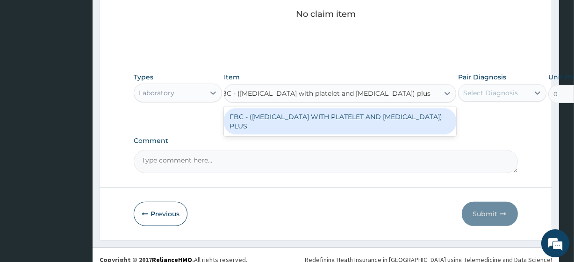
click at [298, 115] on div "FBC - ([MEDICAL_DATA] WITH PLATELET AND [MEDICAL_DATA]) PLUS" at bounding box center [340, 121] width 232 height 26
type input "8505"
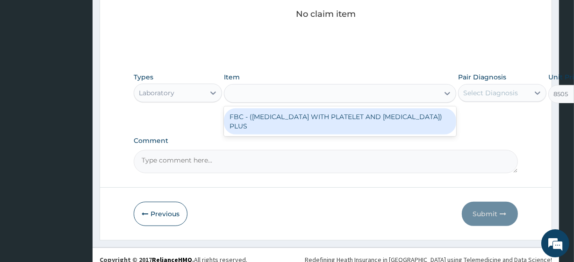
scroll to position [0, 0]
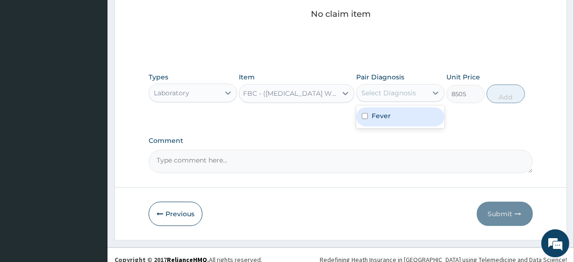
click at [407, 100] on div "Select Diagnosis" at bounding box center [400, 93] width 88 height 18
click at [407, 106] on div "Fever" at bounding box center [400, 117] width 88 height 23
click at [409, 110] on div "Fever" at bounding box center [400, 117] width 88 height 19
checkbox input "true"
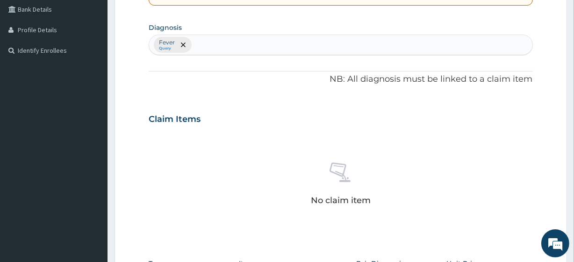
scroll to position [215, 0]
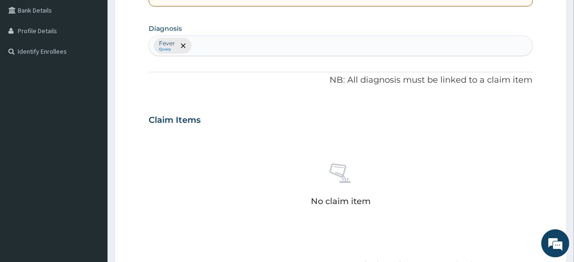
click at [263, 46] on div "Fever Query" at bounding box center [340, 46] width 383 height 20
type input "mala"
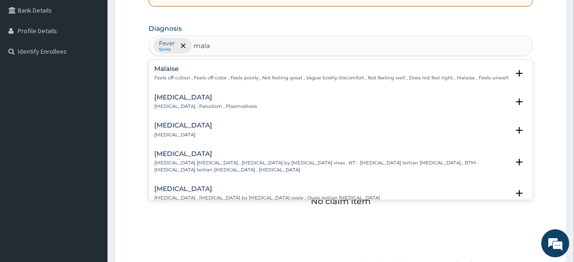
click at [177, 103] on p "[MEDICAL_DATA] , Paludism , Plasmodiosis" at bounding box center [205, 106] width 103 height 7
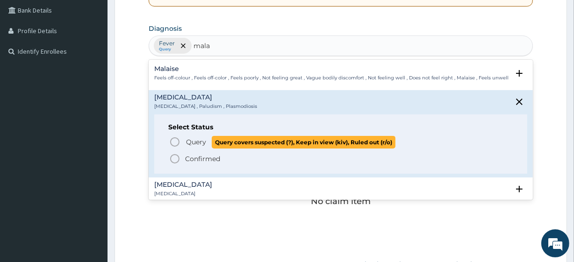
click at [194, 138] on span "Query" at bounding box center [196, 141] width 20 height 9
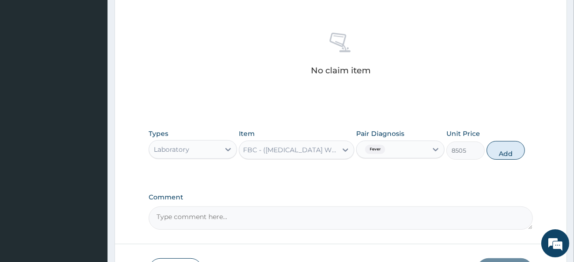
scroll to position [347, 0]
click at [429, 147] on div at bounding box center [435, 149] width 17 height 17
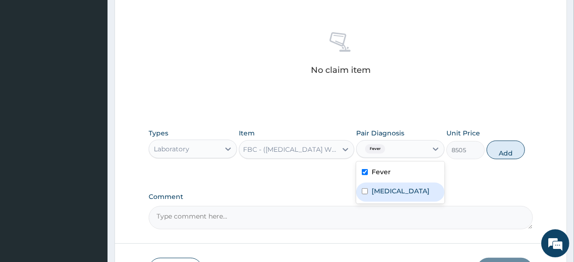
click at [410, 188] on div "[MEDICAL_DATA]" at bounding box center [400, 192] width 88 height 19
checkbox input "true"
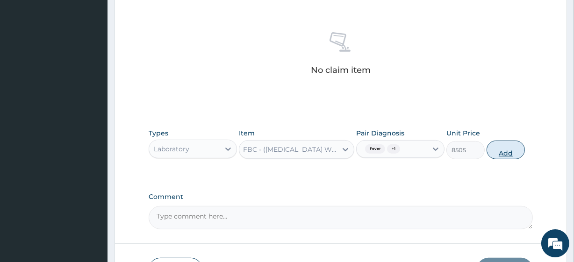
click at [523, 152] on button "Add" at bounding box center [506, 150] width 38 height 19
type input "0"
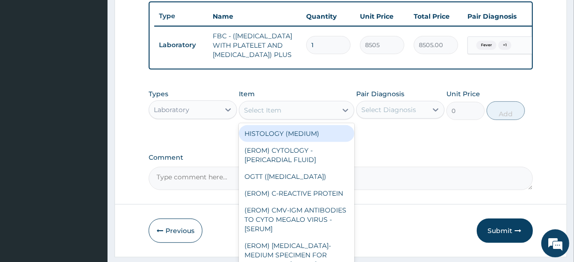
click at [318, 118] on div "Select Item" at bounding box center [287, 110] width 97 height 15
paste input "MALARIA PARASITE Malaria Microscopy"
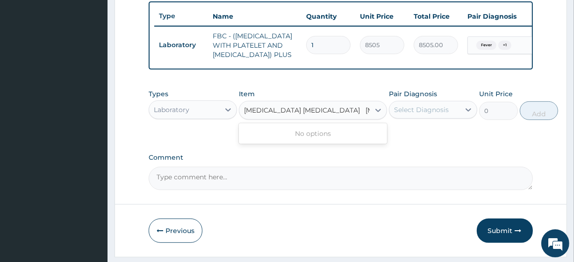
scroll to position [0, 12]
type input "MALARIA PARASITE"
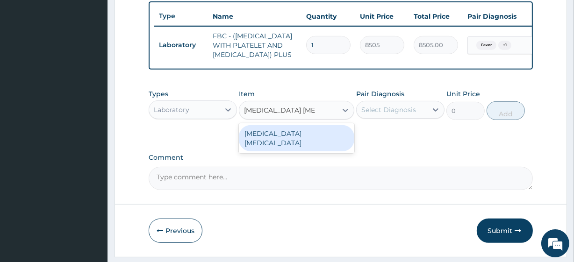
click at [320, 143] on div "MALARIA PARASITE" at bounding box center [296, 138] width 115 height 26
type input "4050"
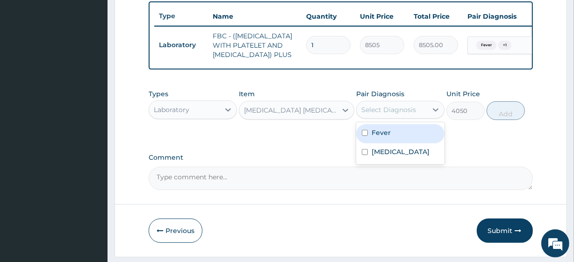
click at [379, 115] on div "Select Diagnosis" at bounding box center [388, 109] width 55 height 9
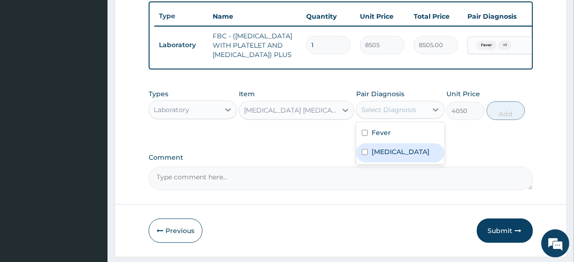
click at [384, 157] on label "Malaria" at bounding box center [401, 151] width 58 height 9
checkbox input "true"
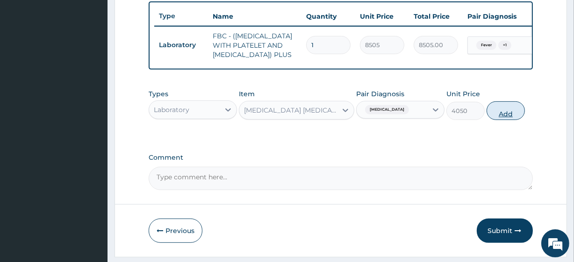
click at [498, 120] on button "Add" at bounding box center [506, 110] width 38 height 19
type input "0"
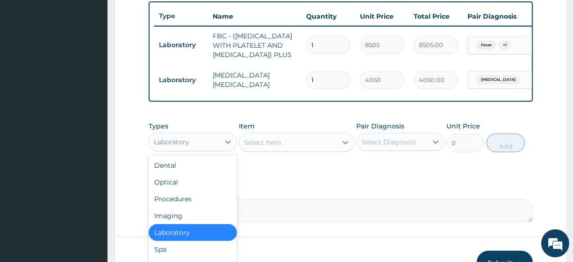
click at [206, 150] on div "Laboratory" at bounding box center [184, 142] width 71 height 15
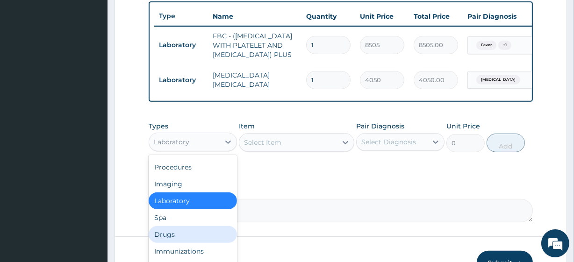
click at [192, 243] on div "Drugs" at bounding box center [193, 234] width 88 height 17
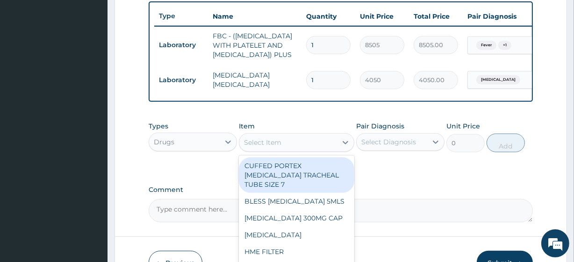
click at [265, 150] on div "Select Item" at bounding box center [287, 142] width 97 height 15
paste input "PARACETAMOL 500MG TAB x 1000 ARTEMETHER LUMEFANTRINE 80/480MG TAB X6 (FIDSON)"
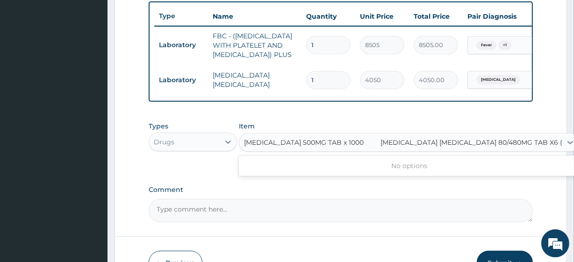
scroll to position [0, 11]
type input "PARACETAMOL 500MG TAB x 1000"
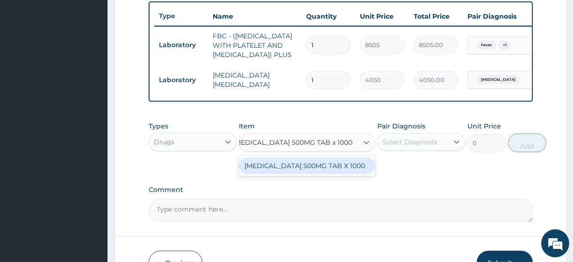
click at [282, 174] on div "PARACETAMOL 500MG TAB X 1000" at bounding box center [307, 166] width 137 height 17
type input "28"
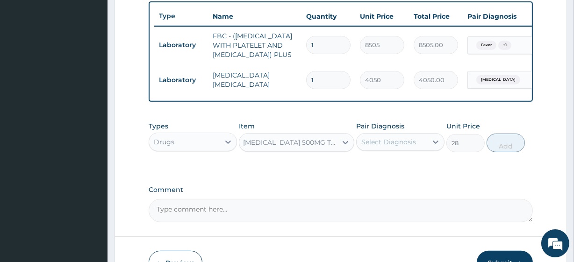
scroll to position [0, 1]
click at [413, 147] on div "Select Diagnosis" at bounding box center [388, 141] width 55 height 9
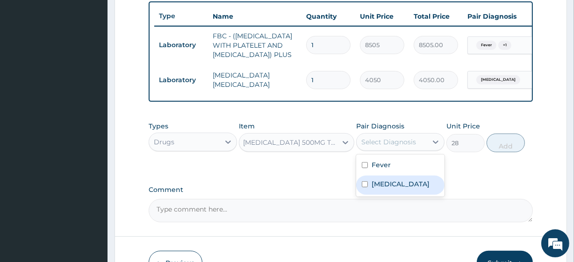
drag, startPoint x: 413, startPoint y: 189, endPoint x: 414, endPoint y: 197, distance: 8.4
click at [414, 197] on div "Fever Malaria" at bounding box center [400, 176] width 88 height 42
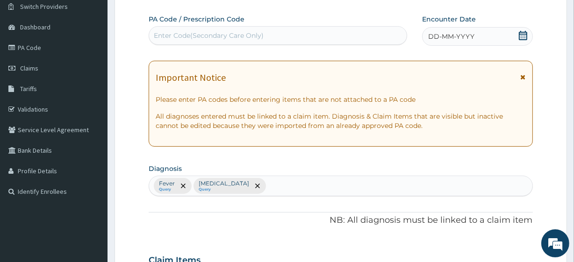
scroll to position [75, 0]
click at [251, 190] on div at bounding box center [257, 185] width 13 height 15
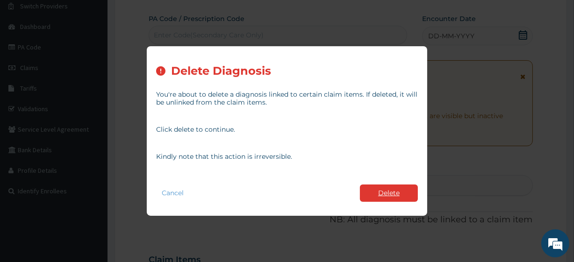
drag, startPoint x: 384, startPoint y: 203, endPoint x: 383, endPoint y: 187, distance: 16.4
click at [383, 187] on div "Cancel Delete" at bounding box center [287, 193] width 262 height 27
click at [383, 187] on button "Delete" at bounding box center [389, 193] width 58 height 17
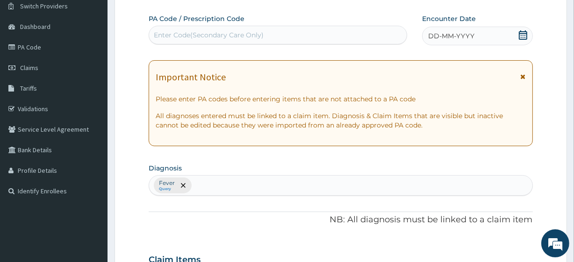
click at [219, 187] on div "Fever Query" at bounding box center [340, 186] width 383 height 20
type input "sepsis"
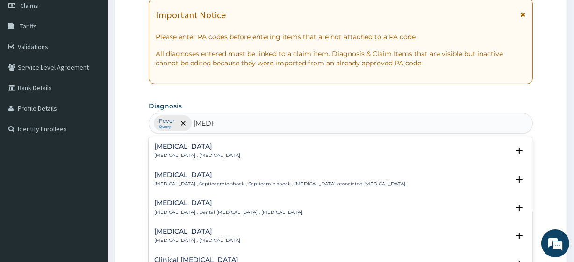
scroll to position [141, 0]
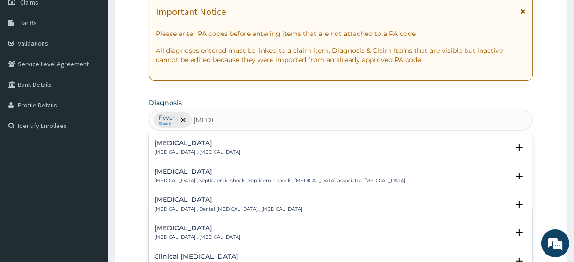
drag, startPoint x: 189, startPoint y: 148, endPoint x: 188, endPoint y: 205, distance: 57.5
click at [188, 205] on div "Sepsis Systemic infection , Sepsis Select Status Query Query covers suspected (…" at bounding box center [341, 204] width 384 height 140
click at [191, 151] on p "Systemic infection , Sepsis" at bounding box center [197, 152] width 86 height 7
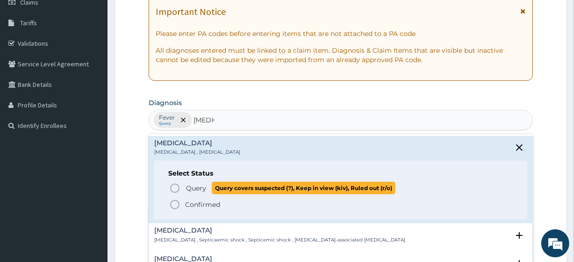
click at [202, 184] on span "Query" at bounding box center [196, 188] width 20 height 9
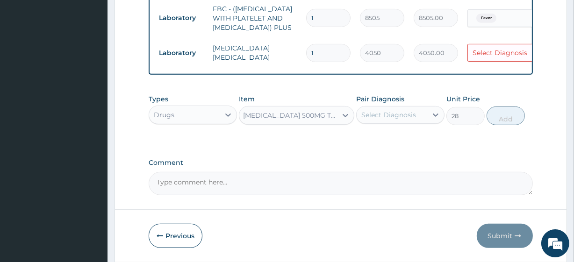
scroll to position [389, 0]
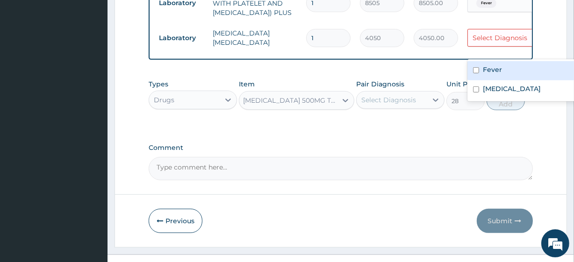
drag, startPoint x: 518, startPoint y: 43, endPoint x: 500, endPoint y: 70, distance: 32.3
click at [497, 71] on label "Fever" at bounding box center [492, 69] width 19 height 9
checkbox input "true"
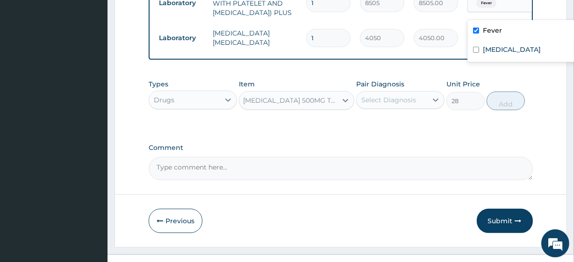
drag, startPoint x: 500, startPoint y: 9, endPoint x: 498, endPoint y: 47, distance: 37.4
click at [498, 47] on label "Sepsis" at bounding box center [512, 49] width 58 height 9
checkbox input "true"
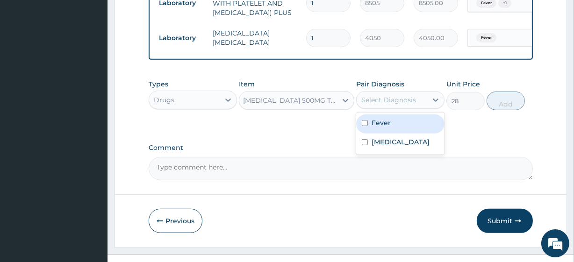
drag, startPoint x: 388, startPoint y: 116, endPoint x: 393, endPoint y: 140, distance: 24.3
click at [393, 109] on div "option Malaria, selected. option Fever focused, 1 of 2. 2 results available. Us…" at bounding box center [400, 100] width 88 height 18
click at [393, 134] on div "Fever" at bounding box center [400, 124] width 88 height 19
checkbox input "true"
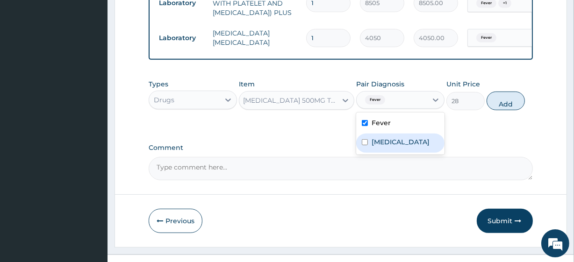
click at [398, 153] on div "Sepsis" at bounding box center [400, 143] width 88 height 19
checkbox input "false"
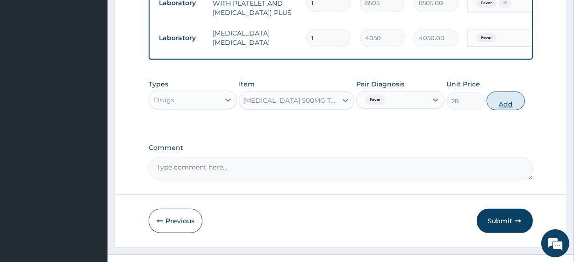
click at [514, 110] on button "Add" at bounding box center [506, 101] width 38 height 19
type input "0"
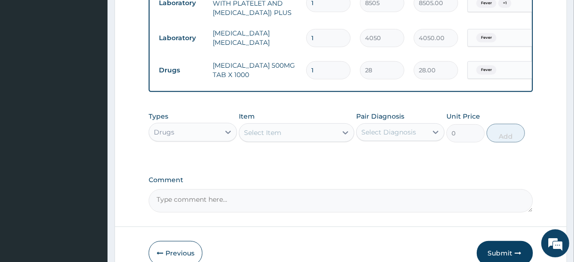
scroll to position [0, 0]
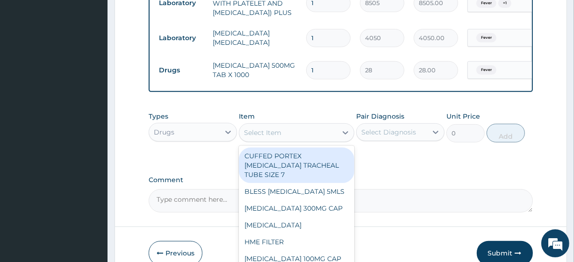
click at [260, 137] on div "Select Item" at bounding box center [262, 132] width 37 height 9
paste input "ARTEMETHER LUMEFANTRINE 80/480MG TAB X6 (FIDSON)"
type input "ARTEMETHER LUMEFANTRINE 80/480MG TAB X6 (FIDSON)"
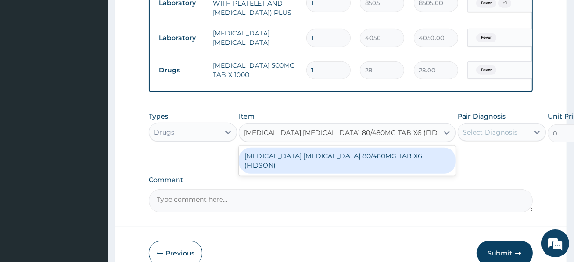
scroll to position [0, 12]
click at [281, 168] on div "ARTEMETHER LUMEFANTRINE 80/480MG TAB X6 (FIDSON)" at bounding box center [347, 161] width 217 height 26
type input "368.3420104980469"
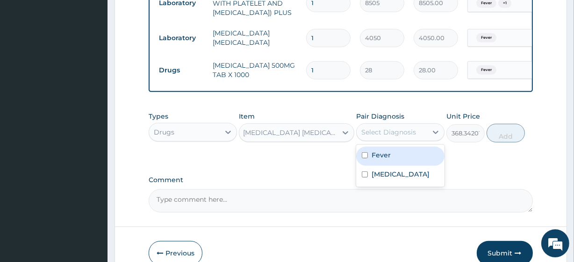
click at [401, 138] on div "Select Diagnosis" at bounding box center [400, 132] width 88 height 18
click at [399, 166] on div "Fever" at bounding box center [400, 156] width 88 height 19
checkbox input "true"
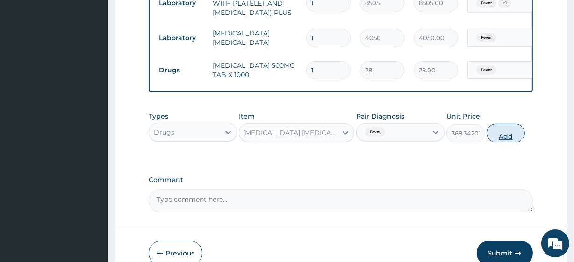
click at [496, 143] on button "Add" at bounding box center [506, 133] width 38 height 19
type input "0"
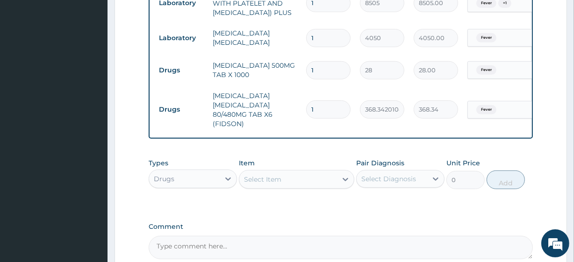
scroll to position [0, 0]
click at [351, 84] on td "1" at bounding box center [329, 71] width 54 height 28
click at [337, 79] on input "1" at bounding box center [328, 70] width 44 height 18
type input "18"
type input "504.00"
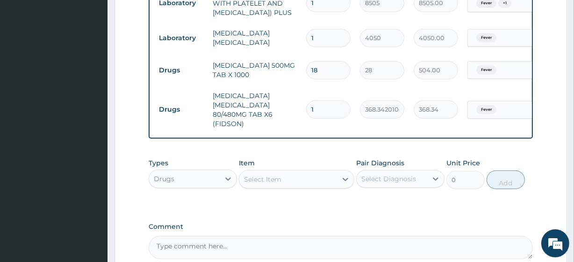
type input "18"
click at [337, 110] on input "1" at bounding box center [328, 110] width 44 height 18
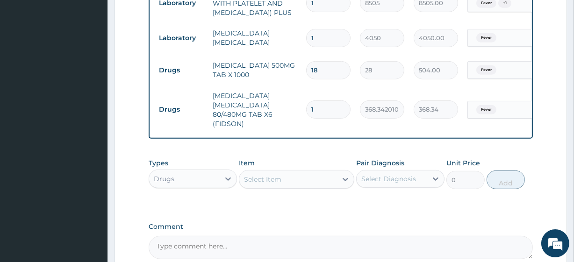
click at [337, 110] on input "1" at bounding box center [328, 110] width 44 height 18
type input "6"
type input "2210.05"
type input "6"
click at [191, 187] on div "Drugs" at bounding box center [184, 179] width 71 height 15
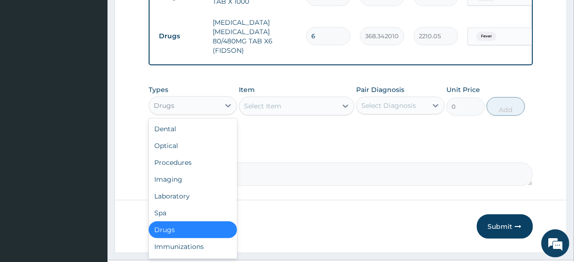
scroll to position [462, 0]
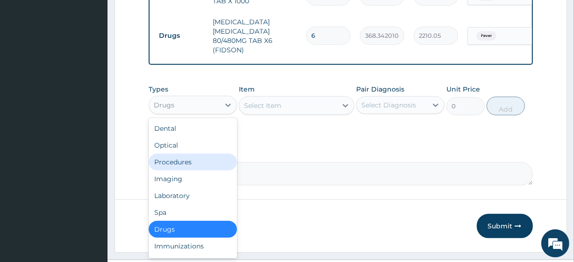
click at [191, 171] on div "Procedures" at bounding box center [193, 162] width 88 height 17
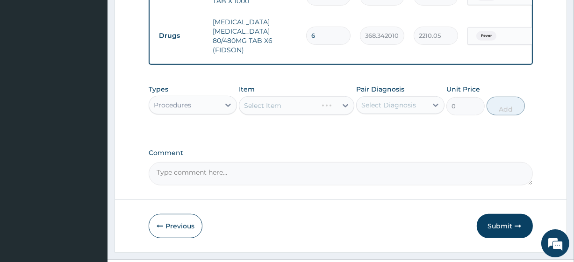
click at [372, 110] on div "Select Diagnosis" at bounding box center [388, 105] width 55 height 9
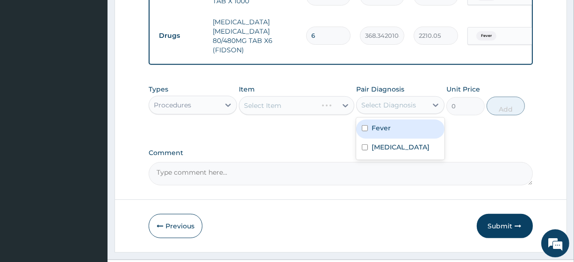
click at [391, 139] on div "Fever" at bounding box center [400, 129] width 88 height 19
checkbox input "true"
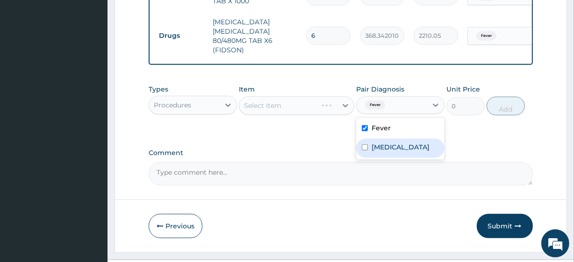
click at [391, 158] on div "Fever Sepsis" at bounding box center [400, 139] width 88 height 42
click at [391, 152] on label "Sepsis" at bounding box center [401, 147] width 58 height 9
checkbox input "true"
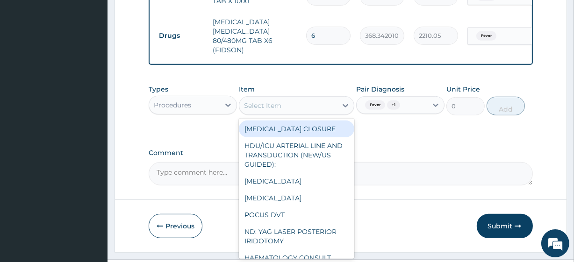
click at [286, 113] on div "Select Item" at bounding box center [287, 105] width 97 height 15
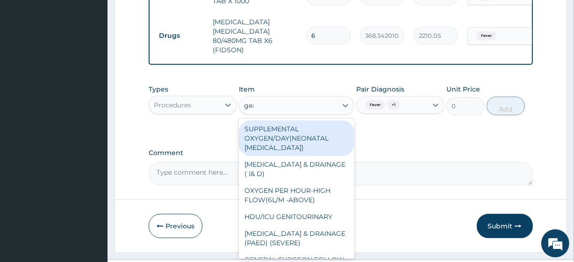
type input "gene"
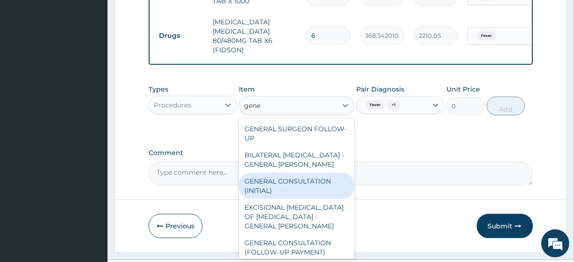
click at [295, 196] on div "GENERAL CONSULTATION (INITIAL)" at bounding box center [296, 186] width 115 height 26
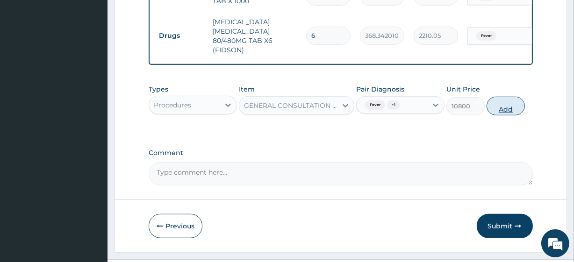
click at [520, 116] on button "Add" at bounding box center [506, 106] width 38 height 19
type input "0"
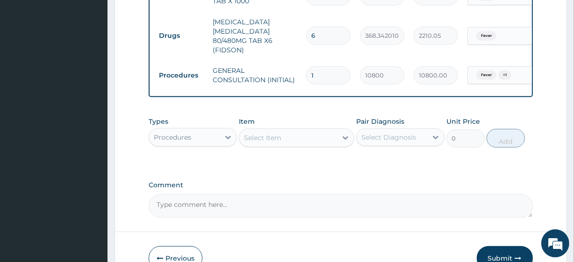
scroll to position [532, 0]
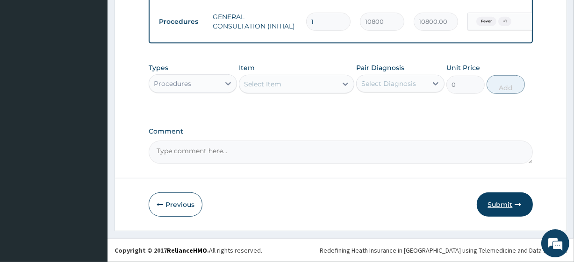
click at [497, 195] on button "Submit" at bounding box center [505, 205] width 56 height 24
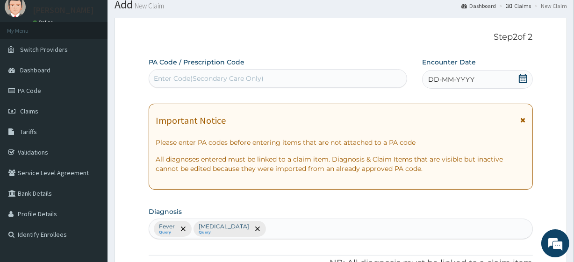
scroll to position [0, 0]
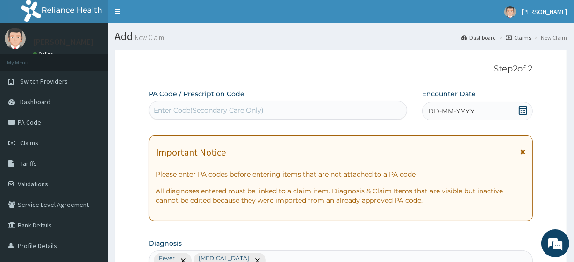
click at [528, 113] on div "DD-MM-YYYY" at bounding box center [477, 111] width 111 height 19
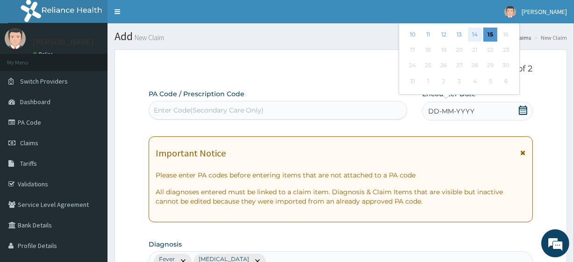
click at [474, 34] on div "14" at bounding box center [475, 35] width 14 height 14
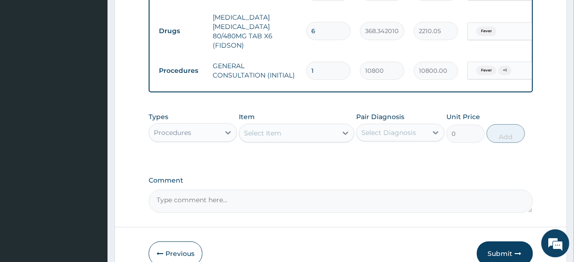
scroll to position [532, 0]
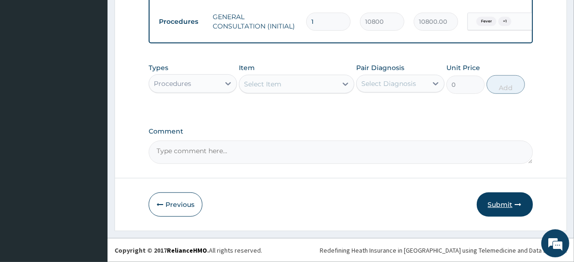
click at [513, 210] on button "Submit" at bounding box center [505, 205] width 56 height 24
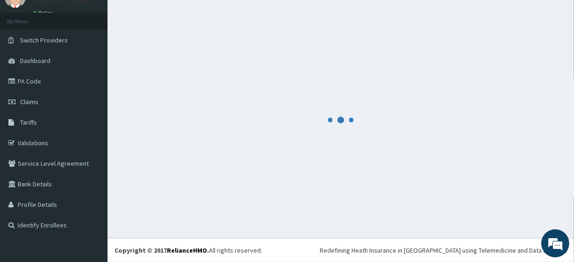
scroll to position [41, 0]
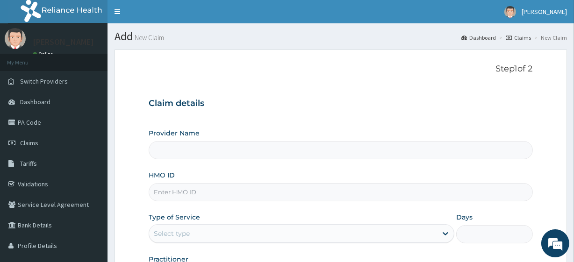
type input "R-Jolad Plus"
paste input "EEV/10002/A"
click at [224, 195] on input "HMO ID" at bounding box center [341, 192] width 384 height 18
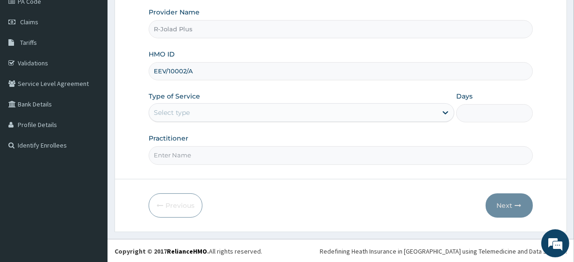
type input "EEV/10002/A"
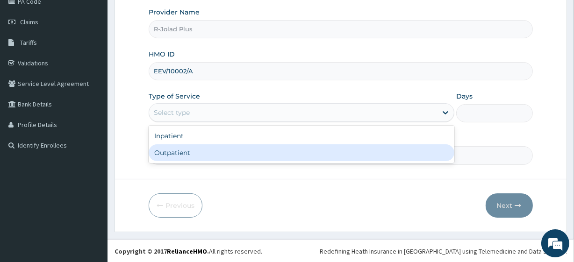
drag, startPoint x: 192, startPoint y: 109, endPoint x: 194, endPoint y: 152, distance: 42.6
click at [194, 122] on div "option Outpatient focused, 2 of 2. 2 results available. Use Up and Down to choo…" at bounding box center [302, 112] width 306 height 19
click at [194, 152] on div "Outpatient" at bounding box center [302, 152] width 306 height 17
type input "1"
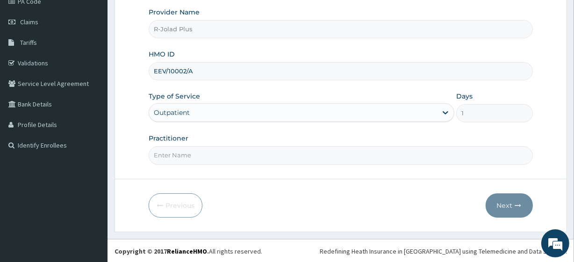
click at [194, 152] on input "Practitioner" at bounding box center [341, 155] width 384 height 18
drag, startPoint x: 194, startPoint y: 152, endPoint x: 214, endPoint y: 121, distance: 36.7
click at [214, 121] on div "Provider Name R-Jolad Plus HMO ID EEV/10002/A Type of Service Outpatient Days 1…" at bounding box center [341, 85] width 384 height 157
type input "[PERSON_NAME]"
click at [491, 202] on button "Next" at bounding box center [509, 206] width 47 height 24
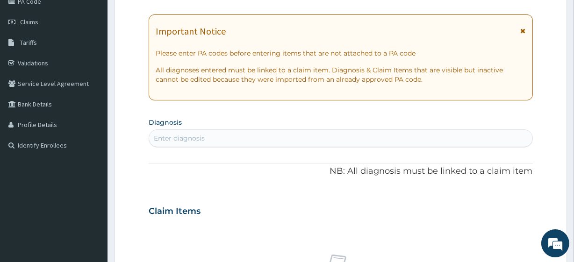
click at [246, 144] on div "Enter diagnosis" at bounding box center [340, 138] width 383 height 15
type input "mala"
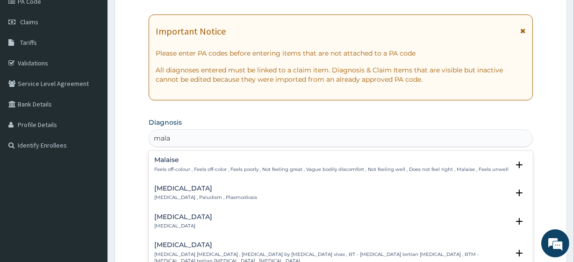
click at [207, 196] on p "Malaria , Paludism , Plasmodiosis" at bounding box center [205, 198] width 103 height 7
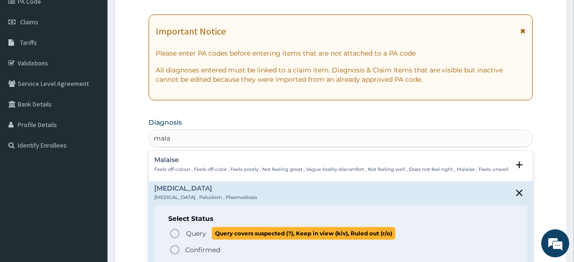
click at [201, 230] on span "Query" at bounding box center [196, 233] width 20 height 9
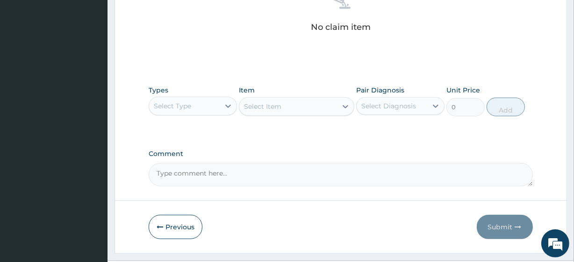
scroll to position [390, 0]
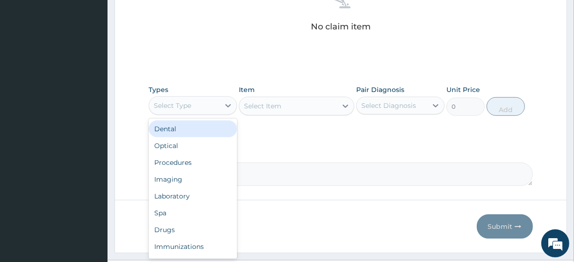
click at [173, 113] on div "Select Type" at bounding box center [193, 105] width 88 height 19
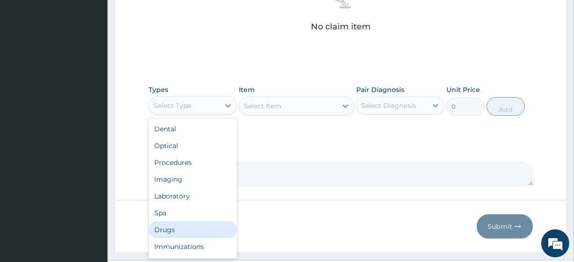
click at [196, 224] on div "Drugs" at bounding box center [193, 230] width 88 height 17
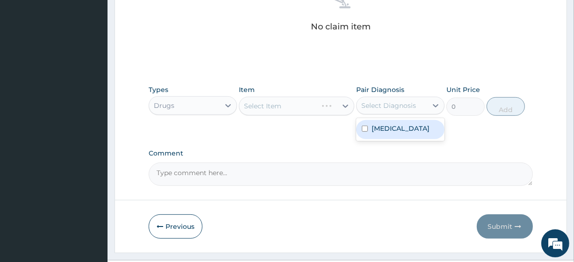
drag, startPoint x: 406, startPoint y: 100, endPoint x: 387, endPoint y: 144, distance: 48.8
click at [383, 124] on label "Malaria" at bounding box center [401, 128] width 58 height 9
checkbox input "true"
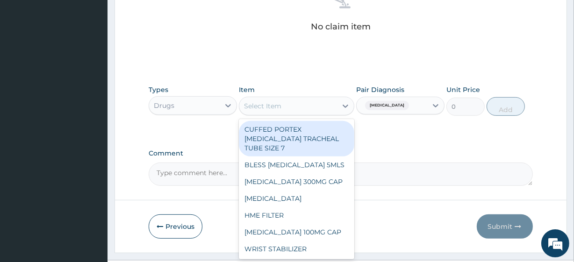
click at [272, 101] on div "Select Item" at bounding box center [262, 105] width 37 height 9
paste input "[MEDICAL_DATA] [MEDICAL_DATA] 80/480MG TAB X6 (FIDSON)"
type input "[MEDICAL_DATA] [MEDICAL_DATA] 80/480MG TAB X6 (FIDSON)"
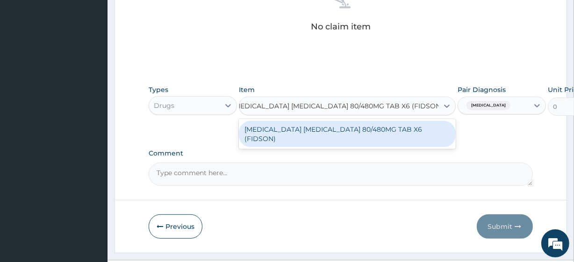
click at [301, 124] on div "[MEDICAL_DATA] [MEDICAL_DATA] 80/480MG TAB X6 (FIDSON)" at bounding box center [347, 134] width 217 height 26
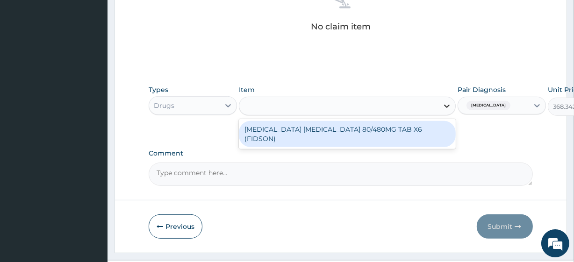
scroll to position [0, 1]
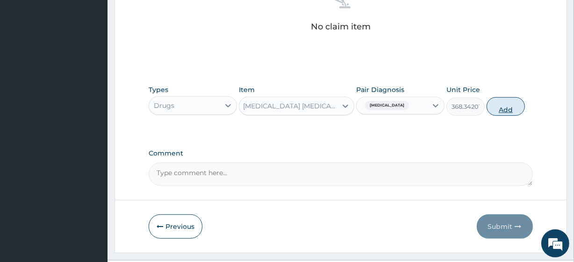
click at [492, 100] on button "Add" at bounding box center [506, 106] width 38 height 19
type input "0"
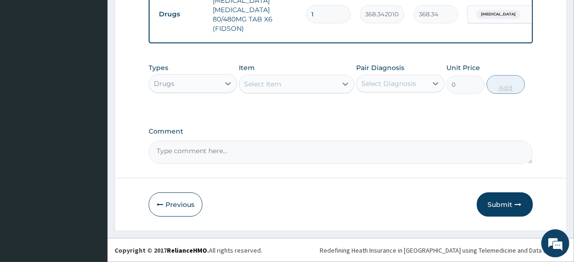
scroll to position [0, 0]
type input "2"
type input "736.68"
type input "3"
type input "1105.03"
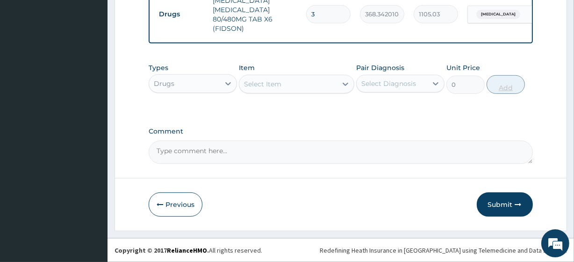
type input "4"
type input "1473.37"
type input "5"
type input "1841.71"
type input "6"
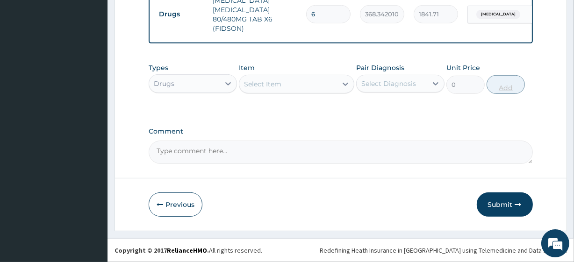
type input "2210.05"
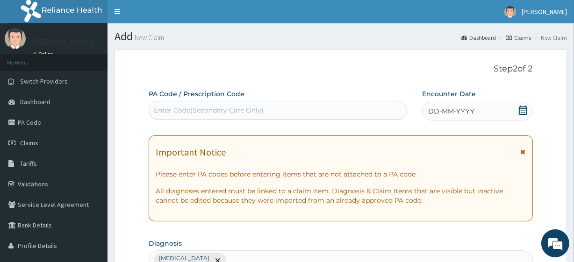
click at [518, 101] on div "Encounter Date DD-MM-YYYY" at bounding box center [477, 104] width 111 height 31
click at [485, 115] on div "DD-MM-YYYY" at bounding box center [477, 111] width 111 height 19
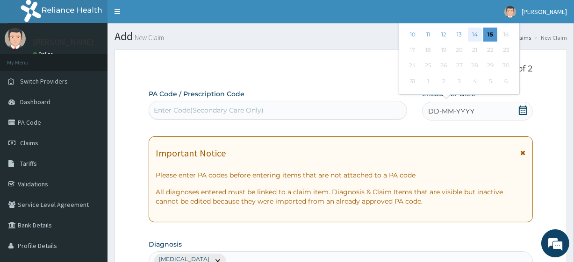
click at [471, 33] on div "14" at bounding box center [475, 35] width 14 height 14
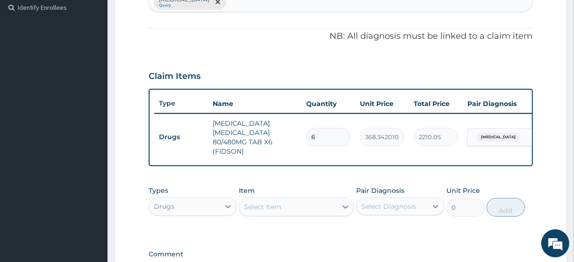
scroll to position [388, 0]
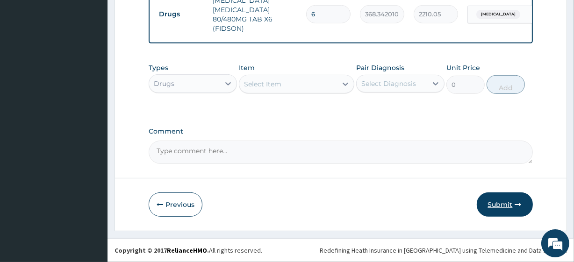
click at [506, 210] on button "Submit" at bounding box center [505, 205] width 56 height 24
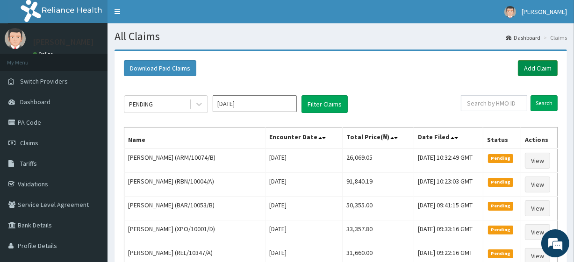
drag, startPoint x: 540, startPoint y: 57, endPoint x: 540, endPoint y: 64, distance: 7.0
click at [540, 64] on div "Download Paid Claims Add Claim" at bounding box center [340, 69] width 443 height 26
click at [540, 64] on link "Add Claim" at bounding box center [538, 68] width 40 height 16
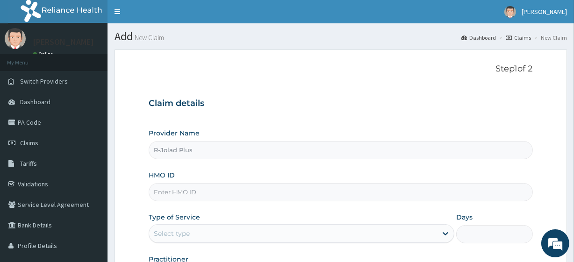
click at [182, 186] on input "HMO ID" at bounding box center [341, 192] width 384 height 18
paste input "SLB/10419/A"
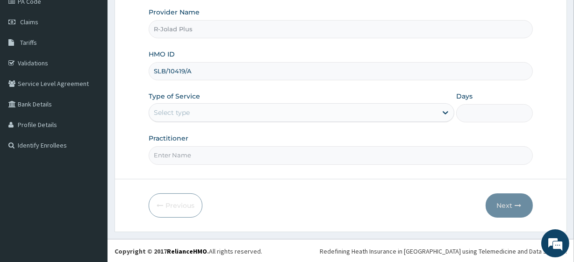
type input "SLB/10419/A"
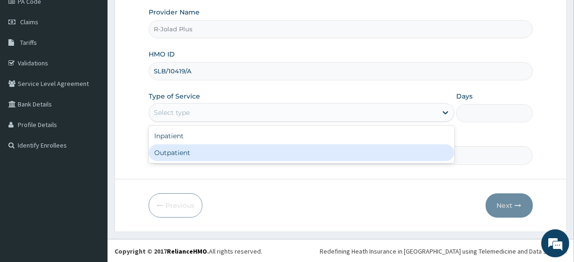
drag, startPoint x: 175, startPoint y: 107, endPoint x: 186, endPoint y: 151, distance: 45.4
click at [186, 122] on div "option Outpatient focused, 2 of 2. 2 results available. Use Up and Down to choo…" at bounding box center [302, 112] width 306 height 19
click at [186, 151] on div "Outpatient" at bounding box center [302, 152] width 306 height 17
type input "1"
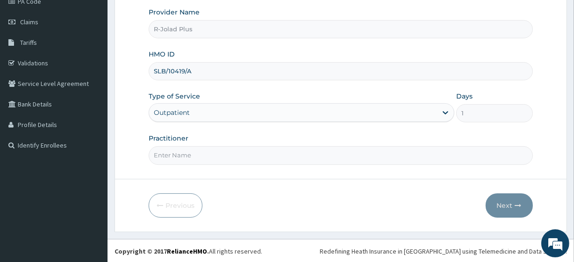
click at [186, 151] on input "Practitioner" at bounding box center [341, 155] width 384 height 18
drag, startPoint x: 186, startPoint y: 151, endPoint x: 215, endPoint y: 115, distance: 46.3
click at [215, 115] on div "Provider Name R-Jolad Plus HMO ID SLB/10419/A Type of Service Outpatient Days 1…" at bounding box center [341, 85] width 384 height 157
type input "[PERSON_NAME]"
drag, startPoint x: 497, startPoint y: 191, endPoint x: 498, endPoint y: 197, distance: 6.8
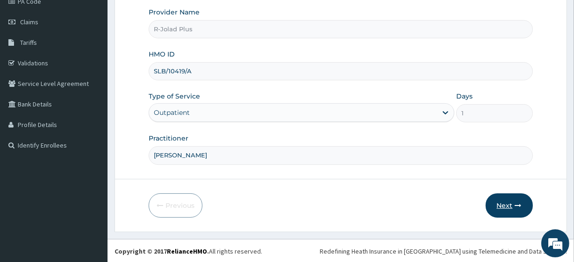
click at [498, 197] on form "Step 1 of 2 Claim details Provider Name R-Jolad Plus HMO ID SLB/10419/A Type of…" at bounding box center [341, 79] width 453 height 303
click at [498, 197] on button "Next" at bounding box center [509, 206] width 47 height 24
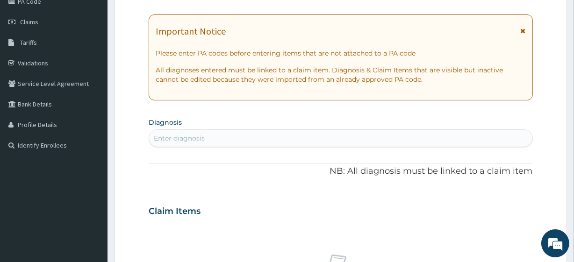
click at [260, 135] on div "Enter diagnosis" at bounding box center [340, 138] width 383 height 15
type input "cough"
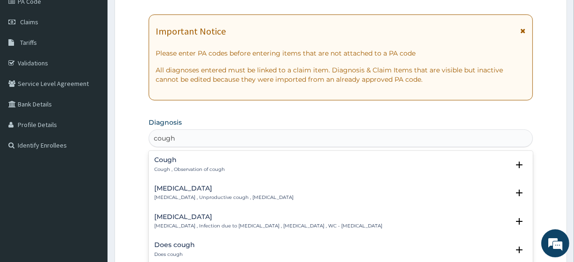
drag, startPoint x: 201, startPoint y: 164, endPoint x: 192, endPoint y: 164, distance: 8.4
click at [192, 164] on h4 "Cough" at bounding box center [189, 160] width 71 height 7
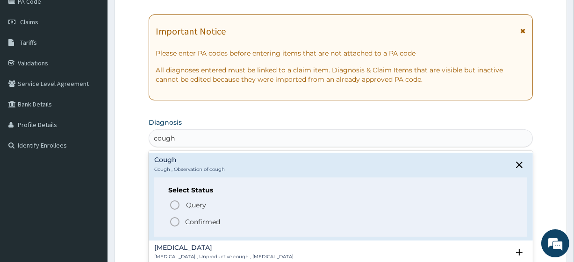
click at [192, 164] on h4 "Cough" at bounding box center [189, 160] width 71 height 7
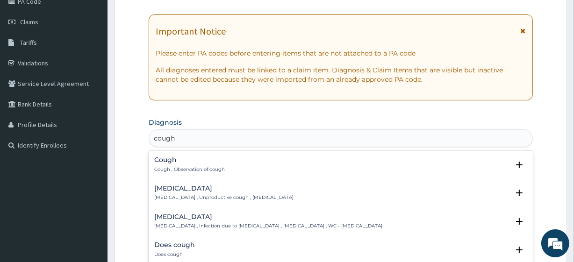
click at [192, 164] on h4 "Cough" at bounding box center [189, 160] width 71 height 7
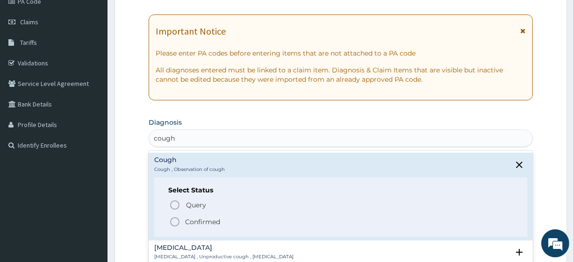
click at [211, 221] on p "Confirmed" at bounding box center [202, 221] width 35 height 9
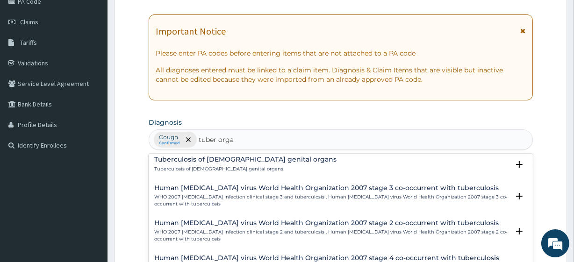
scroll to position [59, 0]
type input "tuber"
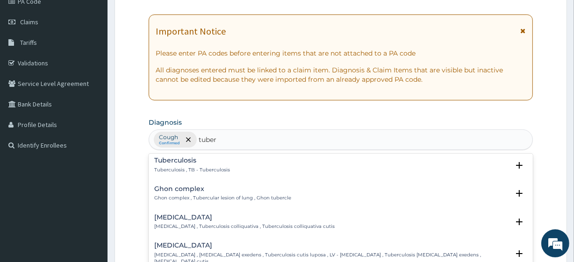
click at [181, 162] on h4 "Tuberculosis" at bounding box center [192, 160] width 76 height 7
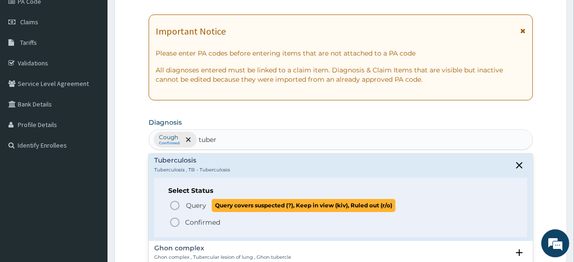
click at [209, 202] on p "Query Query covers suspected (?), Keep in view (kiv), Ruled out (r/o)" at bounding box center [290, 205] width 210 height 13
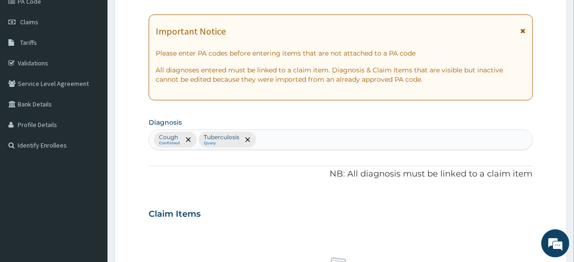
click at [295, 136] on div "Cough Confirmed Tuberculosis Query" at bounding box center [340, 140] width 383 height 20
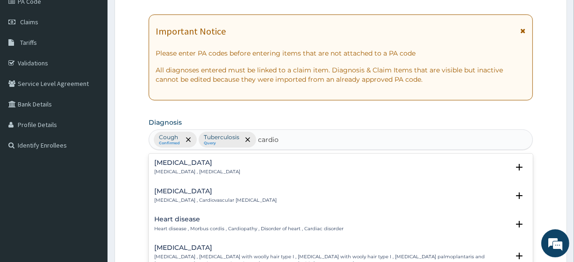
type input "cardiom"
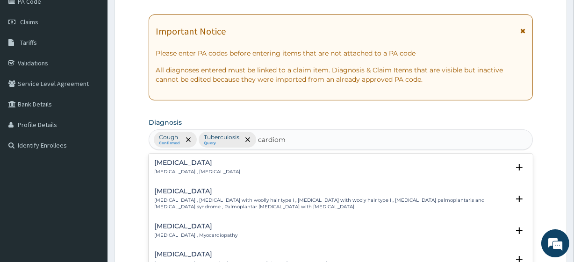
click at [195, 226] on h4 "[MEDICAL_DATA]" at bounding box center [195, 226] width 83 height 7
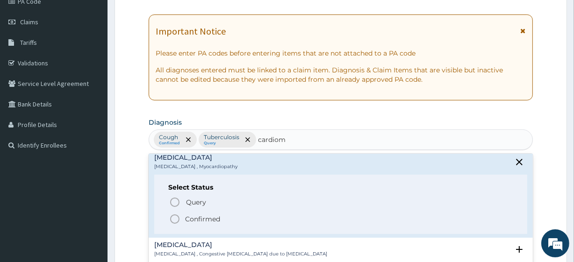
scroll to position [70, 0]
click at [193, 219] on p "Confirmed" at bounding box center [202, 217] width 35 height 9
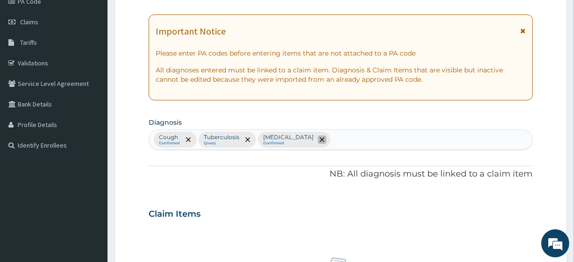
click at [320, 137] on span "remove selection option" at bounding box center [322, 140] width 8 height 8
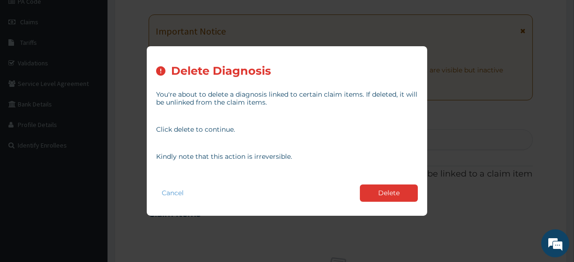
click at [358, 185] on div "Cancel Delete" at bounding box center [287, 193] width 262 height 27
click at [374, 190] on button "Delete" at bounding box center [389, 193] width 58 height 17
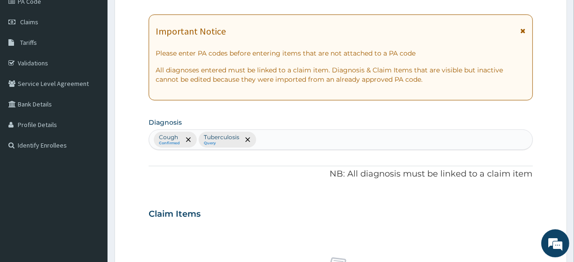
click at [347, 149] on div "Cough Confirmed Tuberculosis Query" at bounding box center [340, 140] width 383 height 20
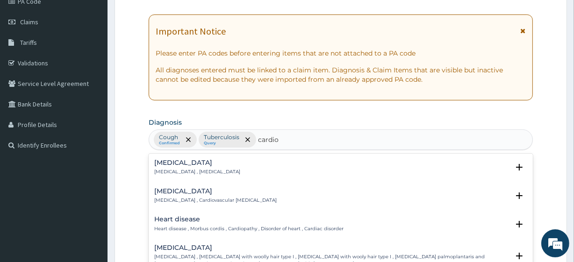
type input "cardiom"
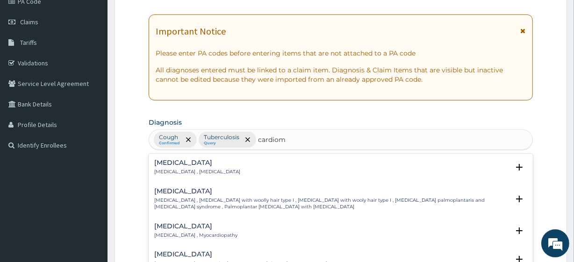
click at [209, 223] on h4 "[MEDICAL_DATA]" at bounding box center [195, 226] width 83 height 7
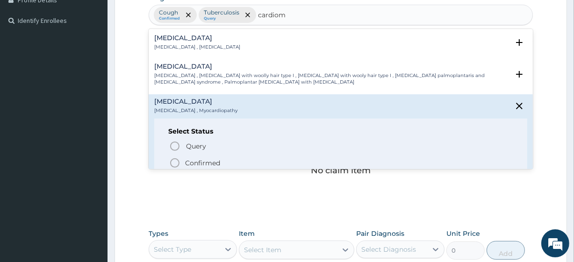
scroll to position [259, 0]
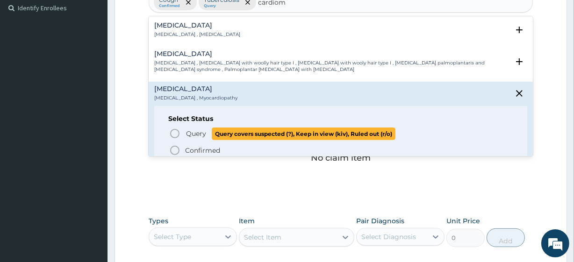
click at [190, 135] on span "Query" at bounding box center [196, 133] width 20 height 9
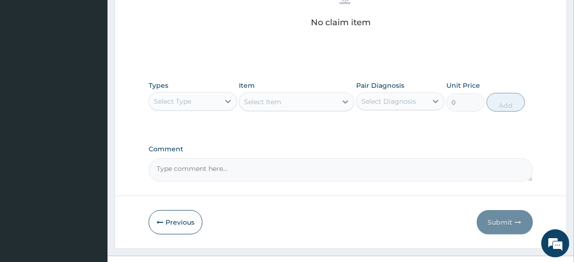
scroll to position [412, 0]
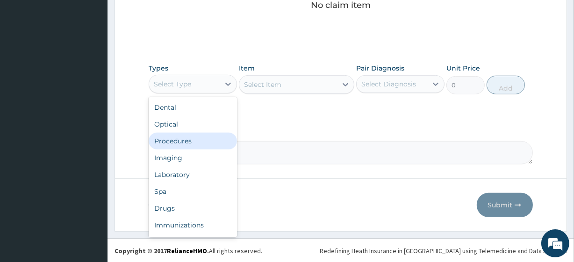
drag, startPoint x: 211, startPoint y: 91, endPoint x: 209, endPoint y: 135, distance: 44.5
click at [209, 94] on div "option Procedures focused, 3 of 10. 10 results available. Use Up and Down to ch…" at bounding box center [193, 84] width 88 height 19
click at [209, 135] on div "Procedures" at bounding box center [193, 141] width 88 height 17
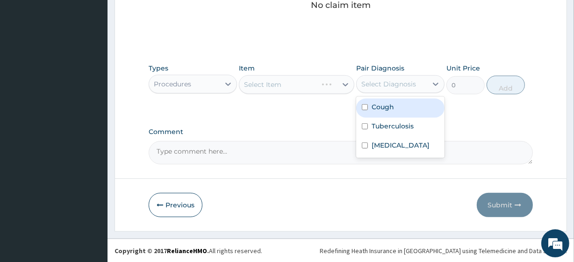
drag, startPoint x: 417, startPoint y: 76, endPoint x: 412, endPoint y: 112, distance: 36.4
click at [412, 93] on div "option Cough focused, 1 of 3. 3 results available. Use Up and Down to choose op…" at bounding box center [400, 84] width 88 height 18
click at [412, 112] on div "Cough" at bounding box center [400, 108] width 88 height 19
checkbox input "true"
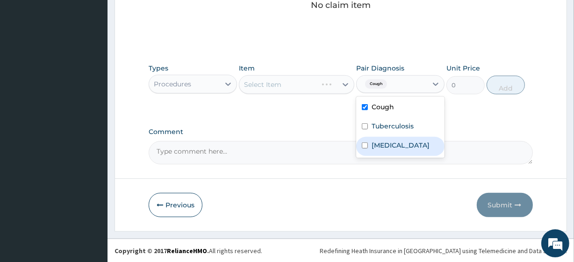
click at [411, 141] on label "Cardiomyopathy" at bounding box center [401, 145] width 58 height 9
checkbox input "true"
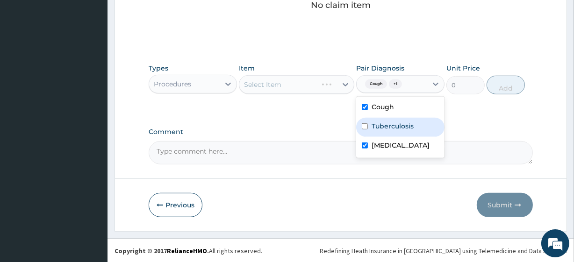
click at [404, 130] on label "Tuberculosis" at bounding box center [393, 126] width 42 height 9
checkbox input "true"
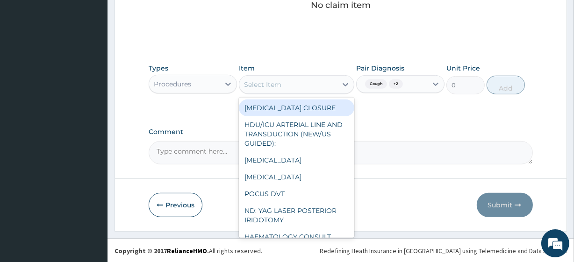
click at [264, 91] on div "Select Item" at bounding box center [287, 84] width 97 height 15
paste input "General Consultation (initial)"
type input "General Consultation (initial)"
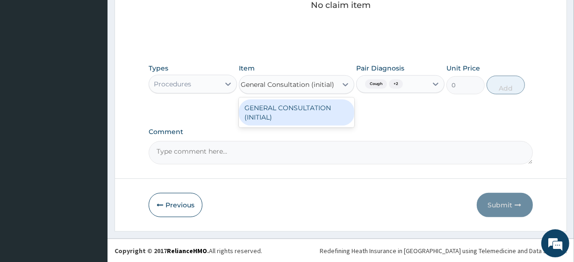
click at [274, 108] on div "GENERAL CONSULTATION (INITIAL)" at bounding box center [296, 113] width 115 height 26
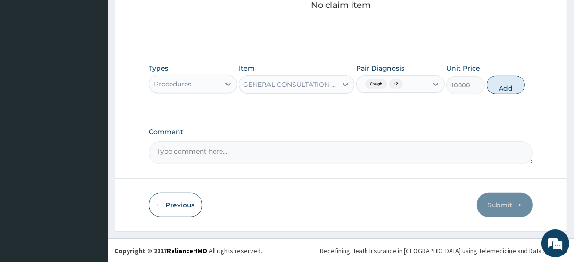
scroll to position [0, 1]
click at [502, 86] on button "Add" at bounding box center [506, 85] width 38 height 19
type input "0"
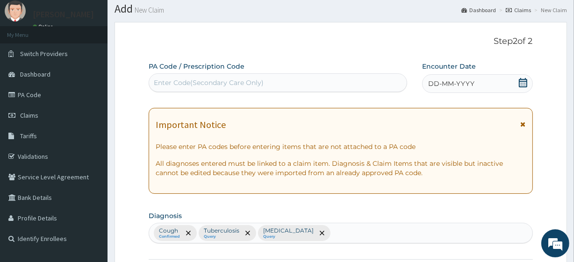
scroll to position [25, 0]
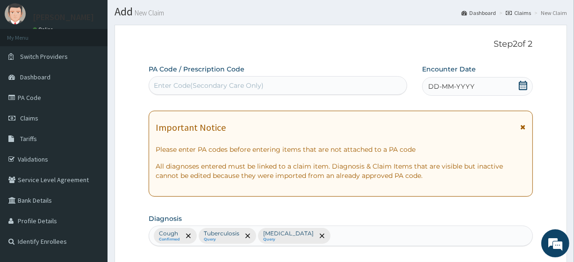
click at [514, 82] on div "DD-MM-YYYY" at bounding box center [477, 86] width 111 height 19
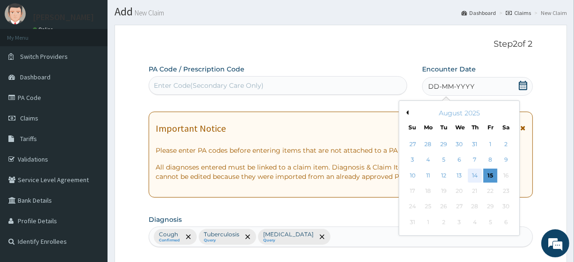
click at [476, 173] on div "14" at bounding box center [475, 176] width 14 height 14
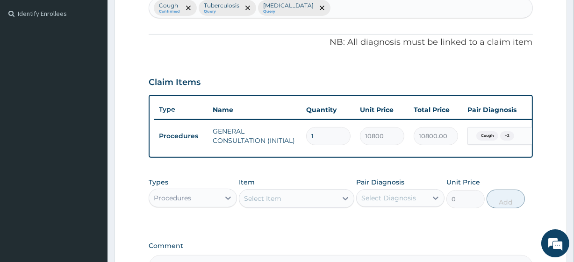
scroll to position [373, 0]
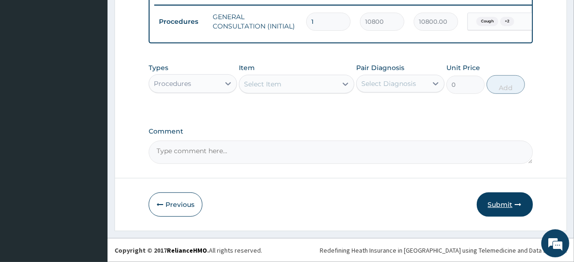
click at [510, 205] on button "Submit" at bounding box center [505, 205] width 56 height 24
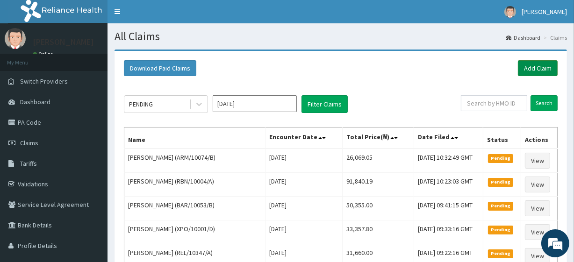
click at [545, 62] on link "Add Claim" at bounding box center [538, 68] width 40 height 16
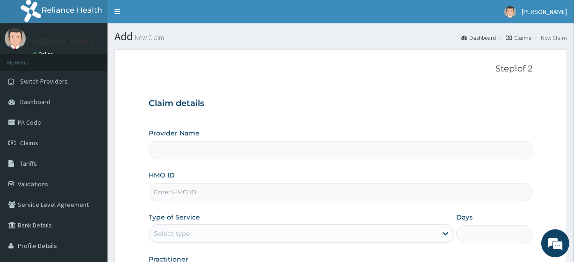
type input "R-Jolad Plus"
drag, startPoint x: 232, startPoint y: 182, endPoint x: 231, endPoint y: 188, distance: 5.7
click at [231, 188] on div "HMO ID" at bounding box center [341, 186] width 384 height 31
click at [231, 188] on input "HMO ID" at bounding box center [341, 192] width 384 height 18
paste input "DPC/10042/A"
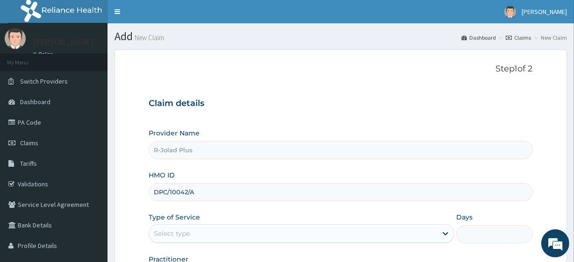
scroll to position [121, 0]
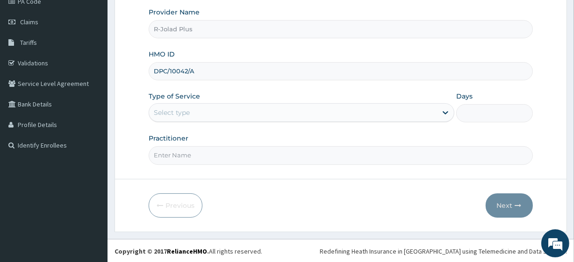
type input "DPC/10042/A"
drag, startPoint x: 181, startPoint y: 101, endPoint x: 181, endPoint y: 114, distance: 12.6
click at [181, 114] on div "Type of Service Select type" at bounding box center [302, 107] width 306 height 31
click at [181, 114] on div "Select type" at bounding box center [172, 112] width 36 height 9
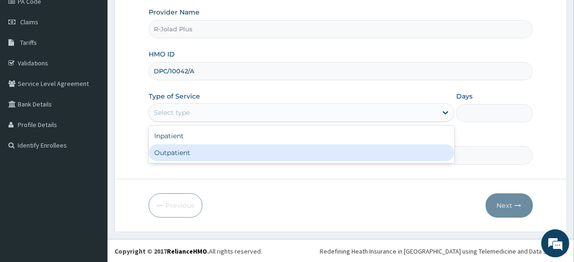
click at [188, 155] on div "Outpatient" at bounding box center [302, 152] width 306 height 17
type input "1"
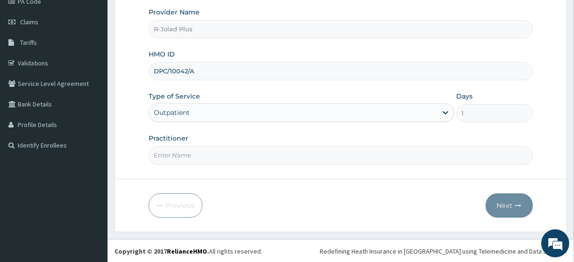
click at [188, 155] on input "Practitioner" at bounding box center [341, 155] width 384 height 18
drag, startPoint x: 188, startPoint y: 155, endPoint x: 211, endPoint y: 125, distance: 37.6
click at [211, 125] on div "Provider Name R-Jolad Plus HMO ID DPC/10042/A Type of Service Outpatient Days 1…" at bounding box center [341, 85] width 384 height 157
click at [213, 147] on input "[PERSON_NAME]" at bounding box center [341, 155] width 384 height 18
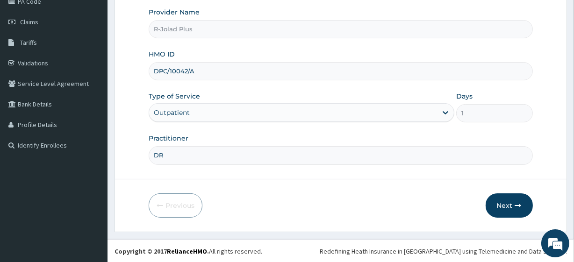
type input "[PERSON_NAME]"
click at [492, 207] on button "Next" at bounding box center [509, 206] width 47 height 24
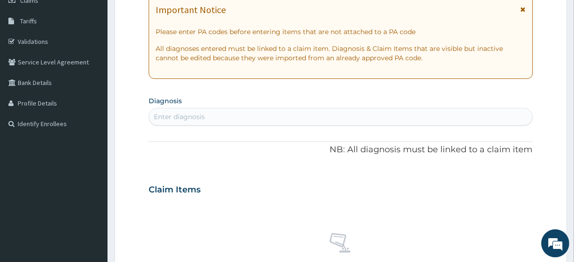
scroll to position [143, 0]
click at [205, 121] on div "Enter diagnosis" at bounding box center [340, 116] width 383 height 15
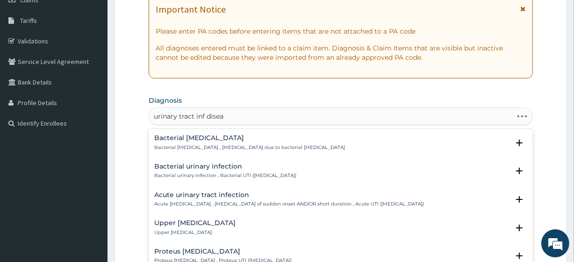
type input "urinary tract inf disease"
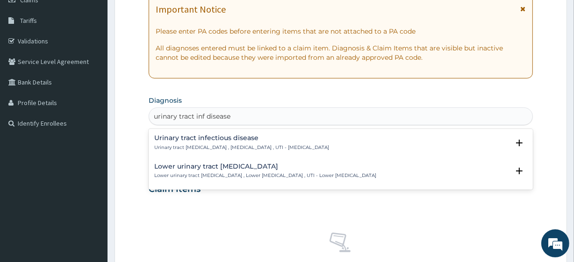
click at [208, 138] on h4 "Urinary tract infectious disease" at bounding box center [241, 138] width 175 height 7
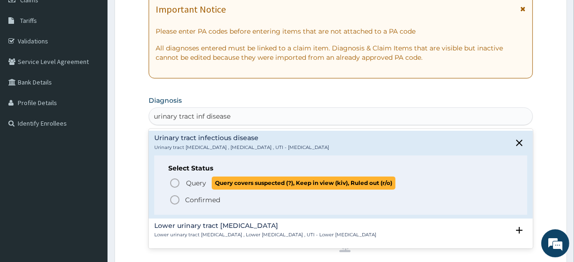
click at [234, 181] on span "Query covers suspected (?), Keep in view (kiv), Ruled out (r/o)" at bounding box center [304, 183] width 184 height 13
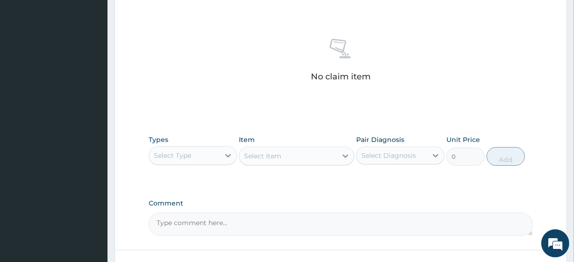
scroll to position [412, 0]
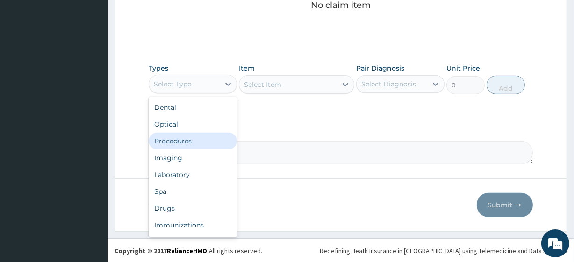
drag, startPoint x: 192, startPoint y: 87, endPoint x: 201, endPoint y: 146, distance: 60.5
click at [201, 94] on div "option Procedures focused, 3 of 10. 10 results available. Use Up and Down to ch…" at bounding box center [193, 84] width 88 height 19
click at [201, 146] on div "Procedures" at bounding box center [193, 141] width 88 height 17
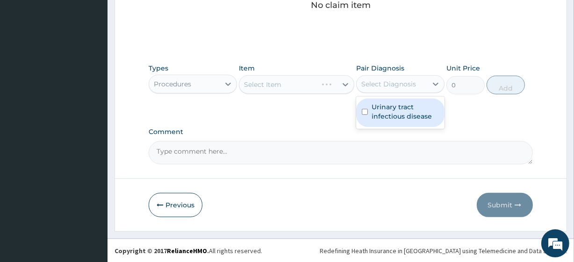
drag, startPoint x: 412, startPoint y: 81, endPoint x: 416, endPoint y: 112, distance: 30.7
click at [416, 93] on div "option Urinary tract [MEDICAL_DATA] focused, 1 of 1. 1 result available. Use Up…" at bounding box center [400, 84] width 88 height 18
click at [416, 112] on label "Urinary tract infectious disease" at bounding box center [405, 111] width 67 height 19
checkbox input "true"
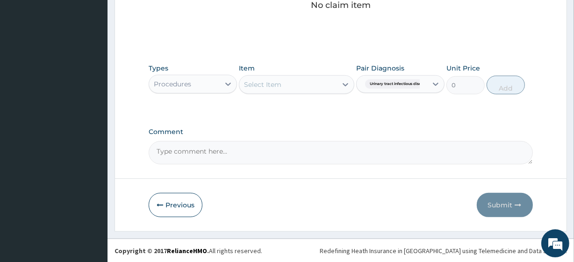
click at [187, 88] on div "Procedures" at bounding box center [172, 83] width 37 height 9
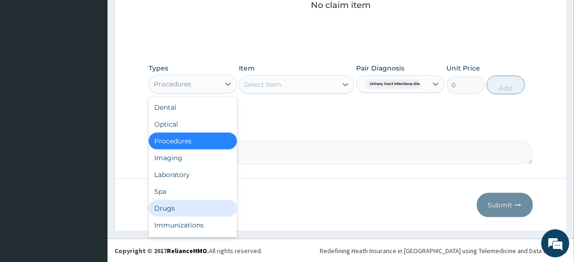
click at [190, 207] on div "Drugs" at bounding box center [193, 208] width 88 height 17
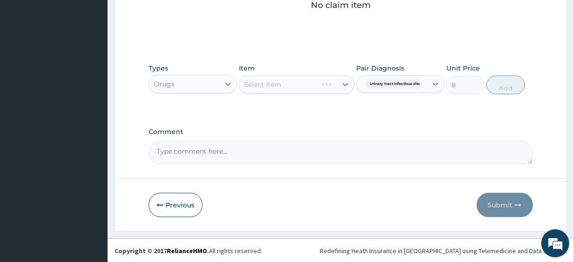
click at [299, 97] on div "Types option Drugs, selected. Select is focused ,type to refine list, press Dow…" at bounding box center [341, 79] width 384 height 40
click at [296, 82] on div "Select Item" at bounding box center [296, 84] width 115 height 19
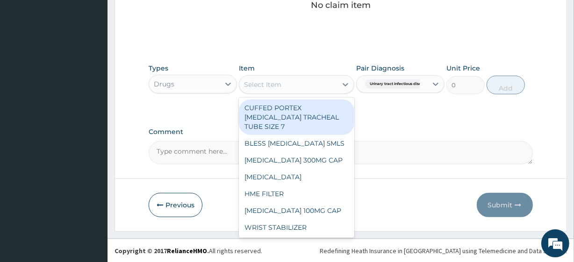
click at [299, 89] on div "Select Item" at bounding box center [287, 84] width 97 height 15
paste input "[MEDICAL_DATA] 500MG TAB (FIDSON)"
type input "[MEDICAL_DATA] 500MG TAB (FIDSON)"
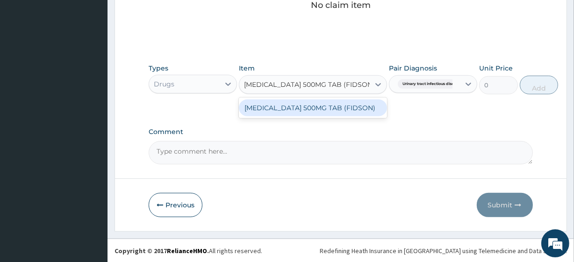
scroll to position [0, 12]
click at [306, 107] on div "[MEDICAL_DATA] 500MG TAB (FIDSON)" at bounding box center [313, 108] width 148 height 17
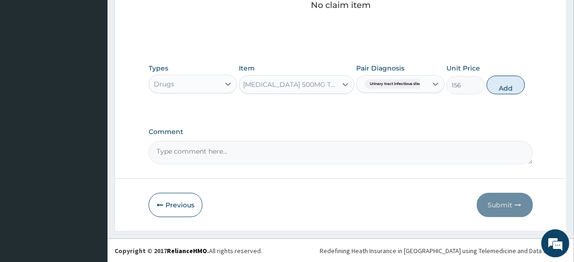
click at [306, 107] on div "Types Drugs Item [MEDICAL_DATA] 500MG TAB (FIDSON) Pair Diagnosis Urinary tract…" at bounding box center [341, 86] width 384 height 54
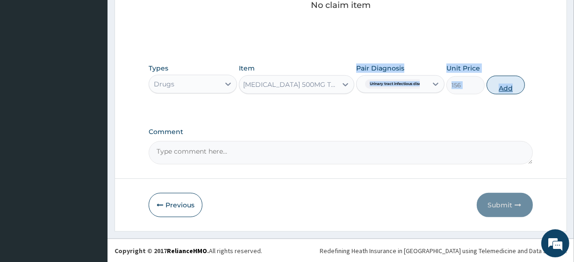
drag, startPoint x: 306, startPoint y: 107, endPoint x: 493, endPoint y: 94, distance: 187.5
click at [493, 94] on div "Types Drugs Item [MEDICAL_DATA] 500MG TAB (FIDSON) Pair Diagnosis Urinary tract…" at bounding box center [341, 86] width 384 height 54
click at [498, 83] on button "Add" at bounding box center [506, 85] width 38 height 19
type input "0"
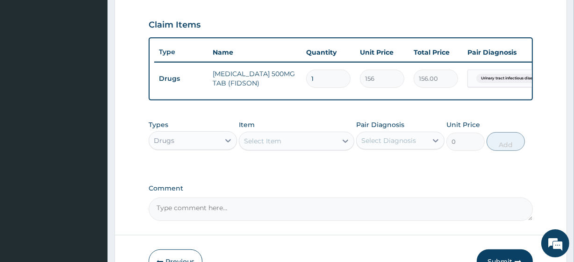
scroll to position [310, 0]
type input "10"
type input "1560.00"
type input "10"
click at [293, 115] on div "PA Code / Prescription Code Enter Code(Secondary Care Only) Encounter Date DD-M…" at bounding box center [341, 0] width 384 height 442
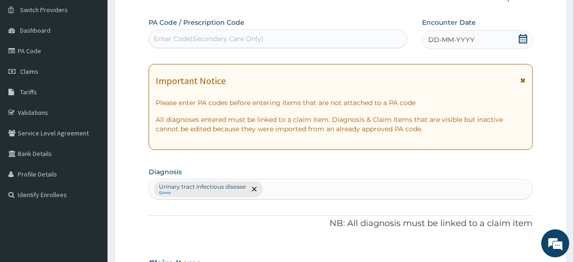
scroll to position [69, 0]
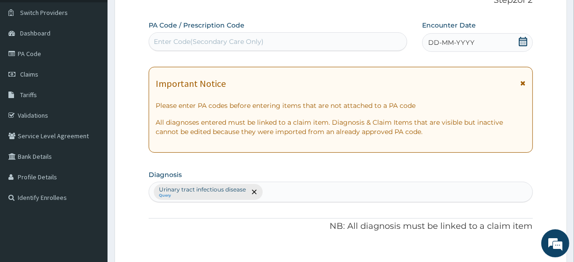
click at [515, 40] on div "DD-MM-YYYY" at bounding box center [477, 42] width 111 height 19
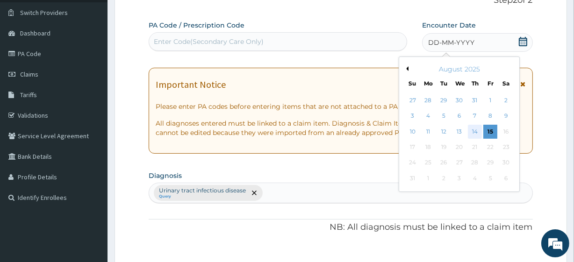
click at [472, 130] on div "14" at bounding box center [475, 132] width 14 height 14
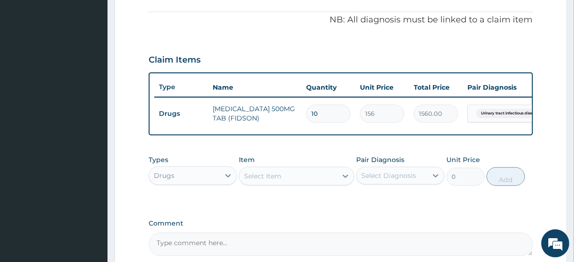
scroll to position [373, 0]
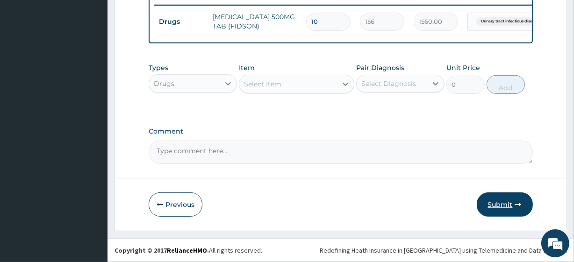
click at [497, 194] on button "Submit" at bounding box center [505, 205] width 56 height 24
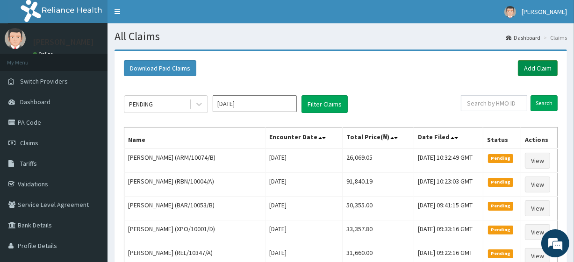
click at [528, 66] on link "Add Claim" at bounding box center [538, 68] width 40 height 16
